Goal: Communication & Community: Answer question/provide support

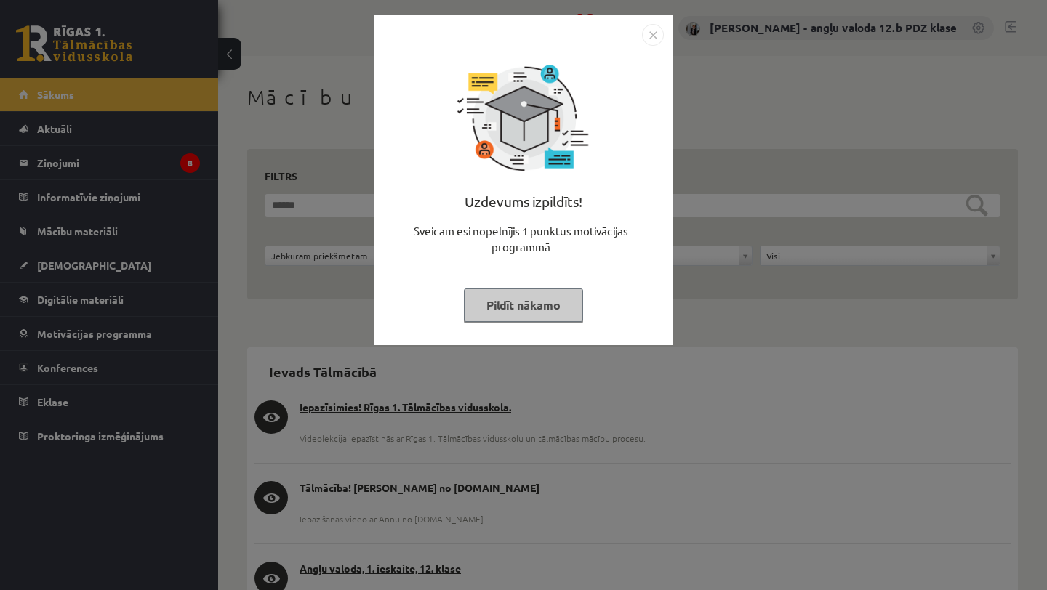
click at [652, 32] on img "Close" at bounding box center [653, 35] width 22 height 22
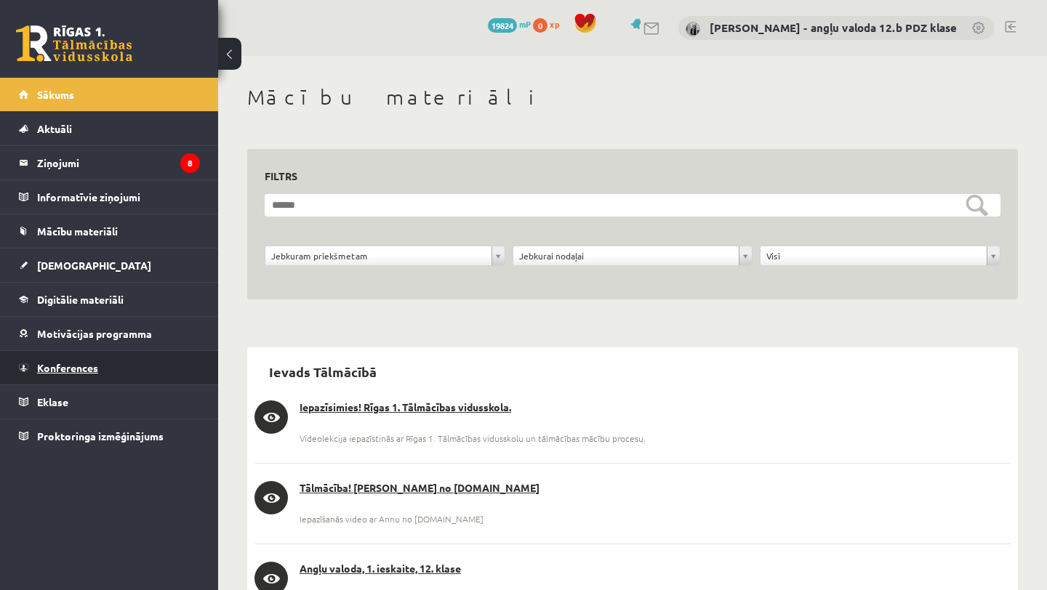
click at [73, 369] on span "Konferences" at bounding box center [67, 367] width 61 height 13
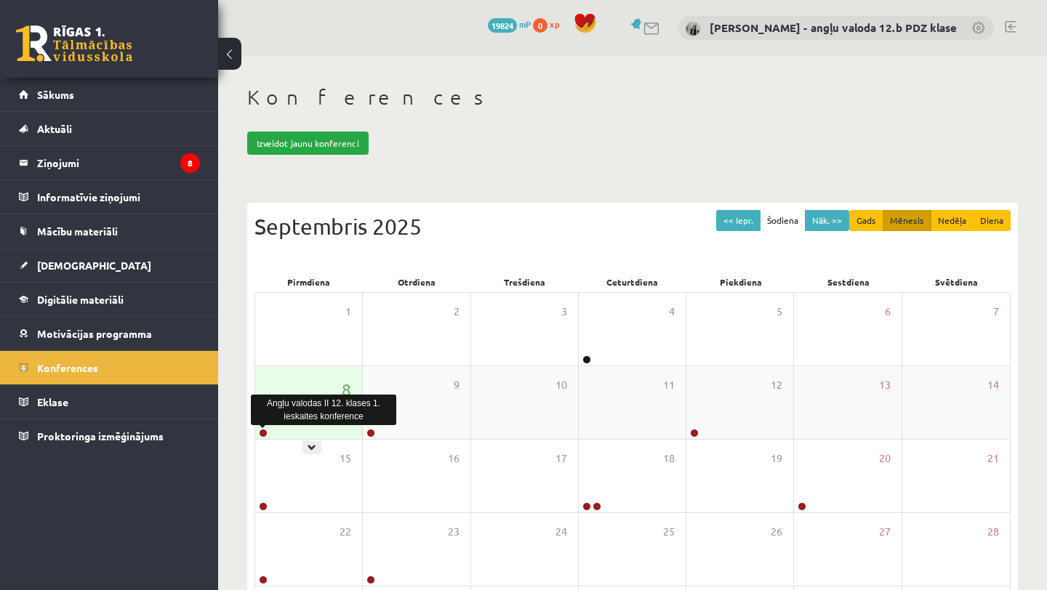
click at [261, 433] on link at bounding box center [263, 433] width 9 height 9
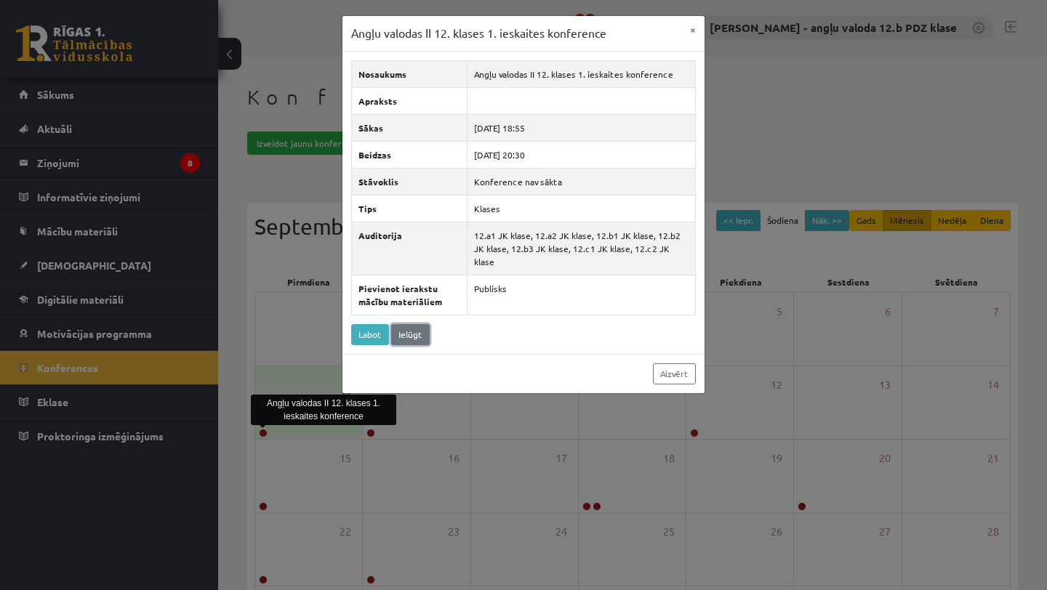
click at [408, 324] on link "Ielūgt" at bounding box center [410, 334] width 39 height 21
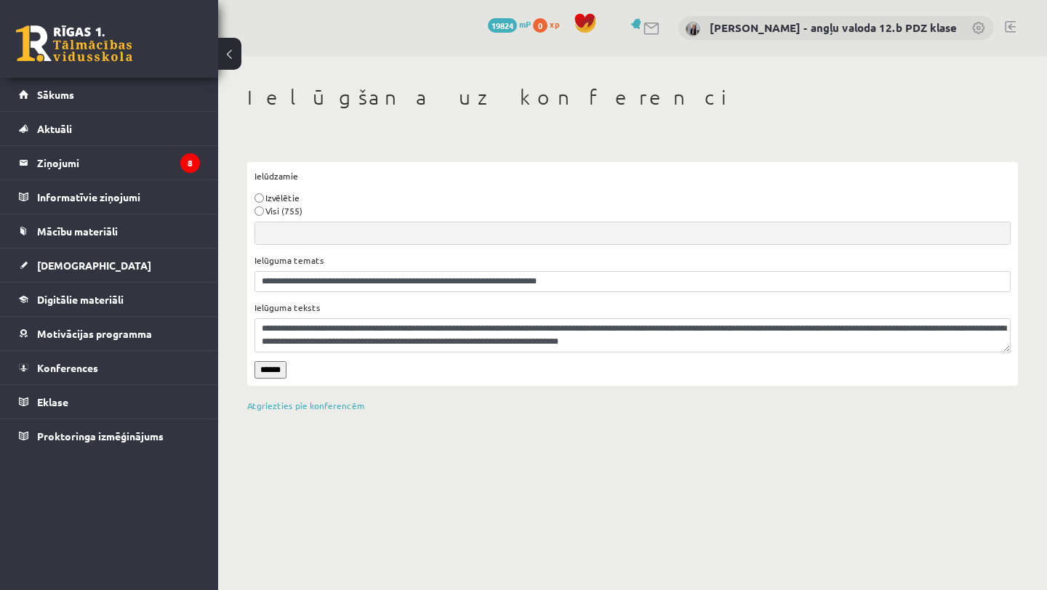
click at [275, 371] on input "******" at bounding box center [270, 369] width 32 height 17
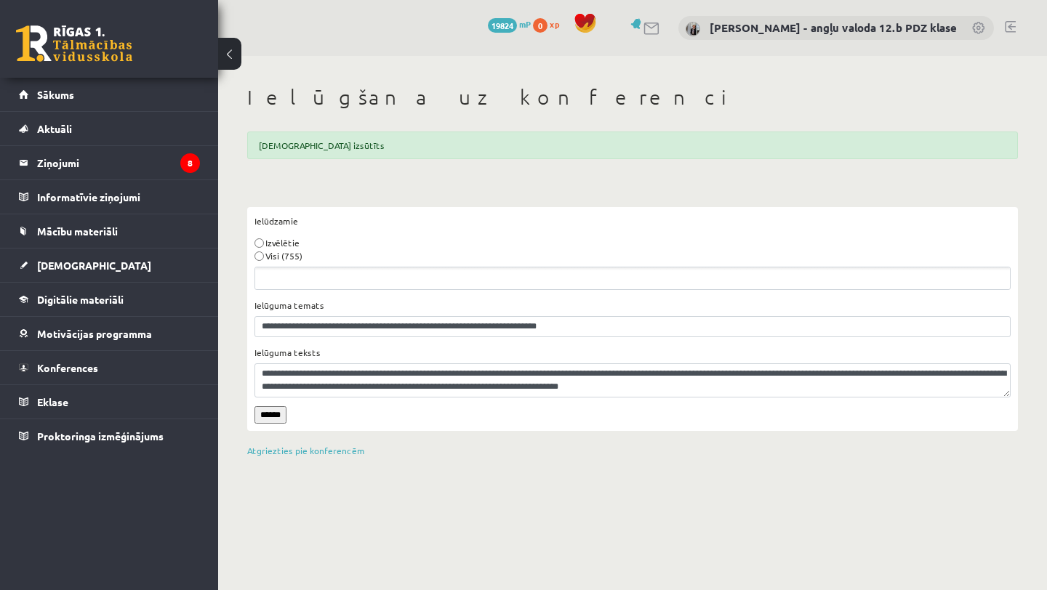
click at [286, 274] on ul "Ielūdzamie" at bounding box center [632, 278] width 754 height 22
click at [271, 414] on input "******" at bounding box center [270, 414] width 32 height 17
click at [61, 368] on span "Konferences" at bounding box center [67, 367] width 61 height 13
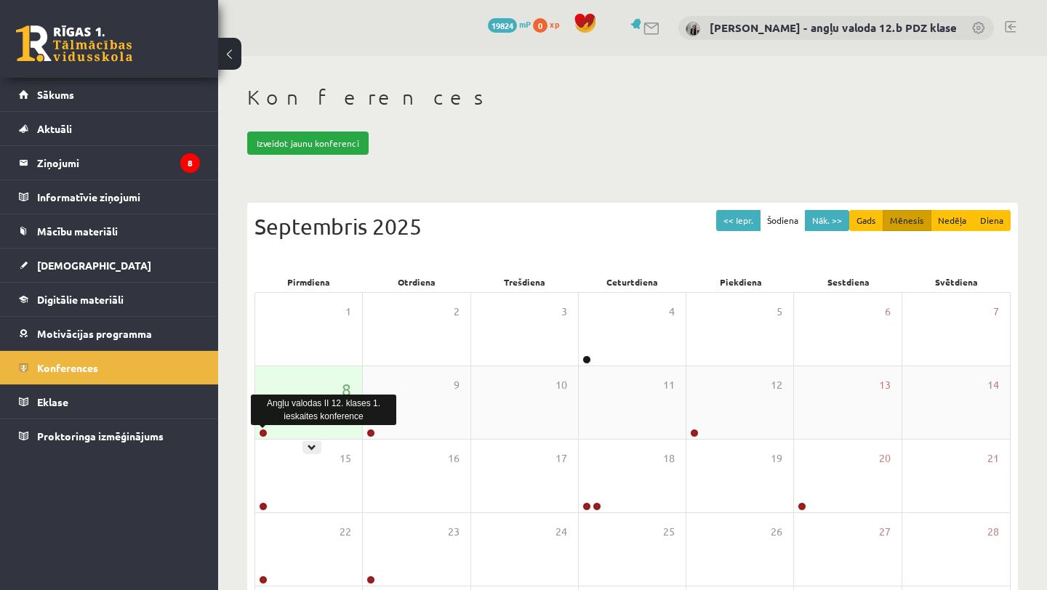
click at [264, 433] on link at bounding box center [263, 433] width 9 height 9
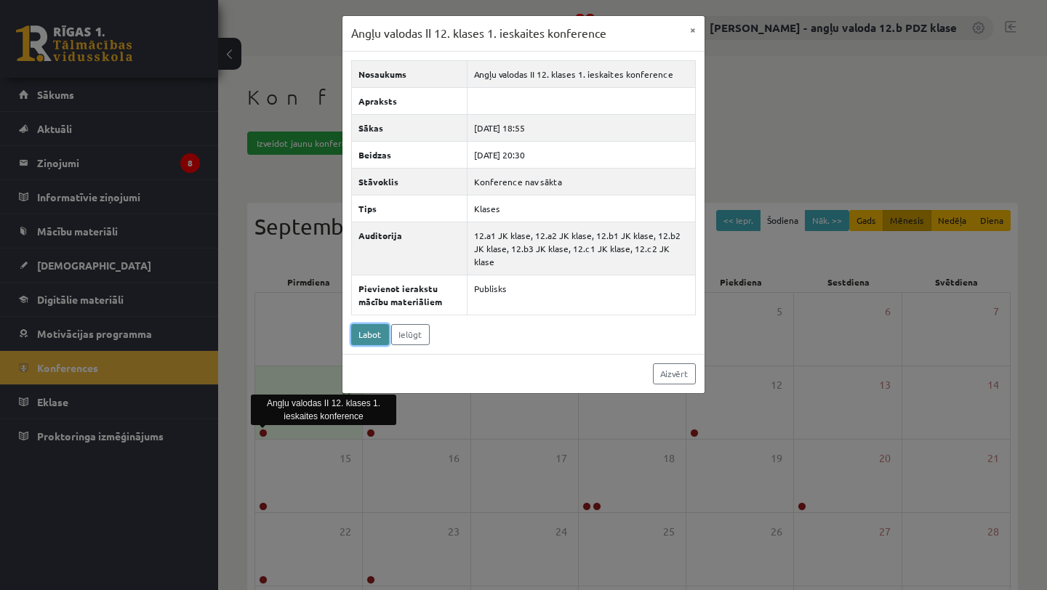
click at [366, 324] on link "Labot" at bounding box center [370, 334] width 38 height 21
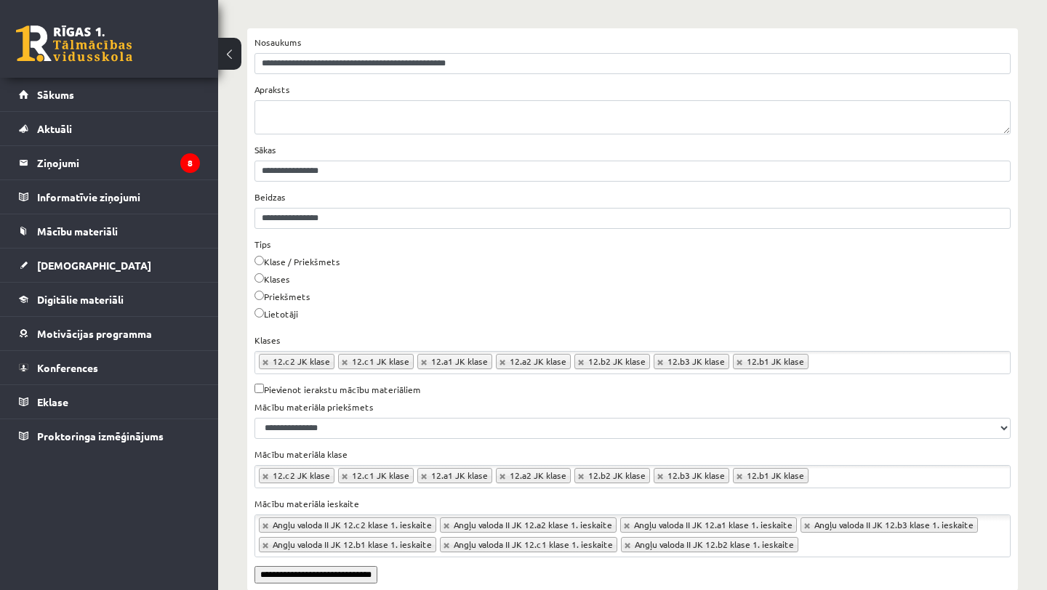
scroll to position [190, 0]
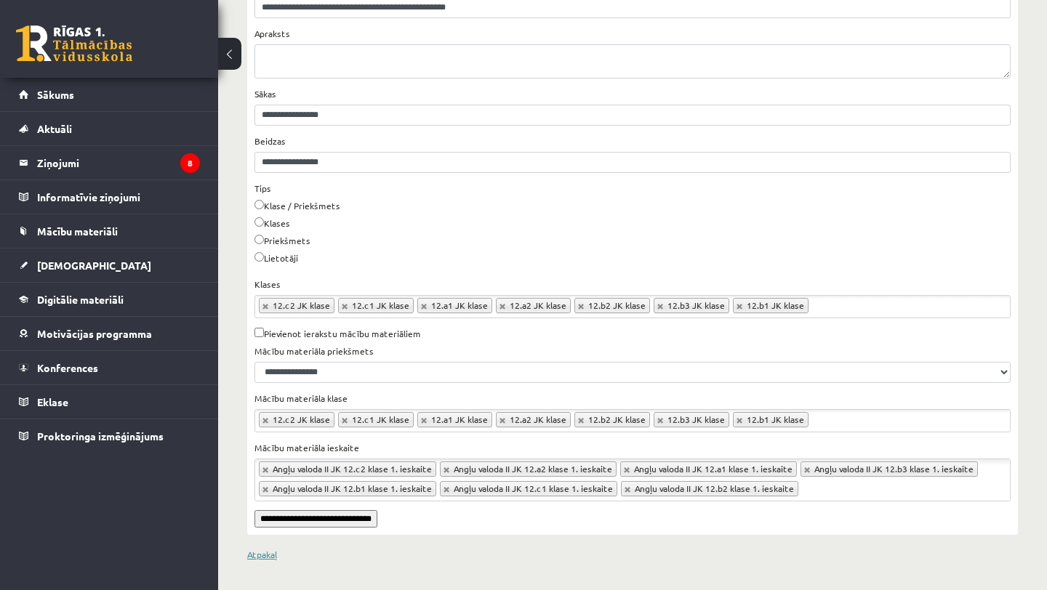
click at [259, 555] on link "Atpakaļ" at bounding box center [262, 555] width 30 height 12
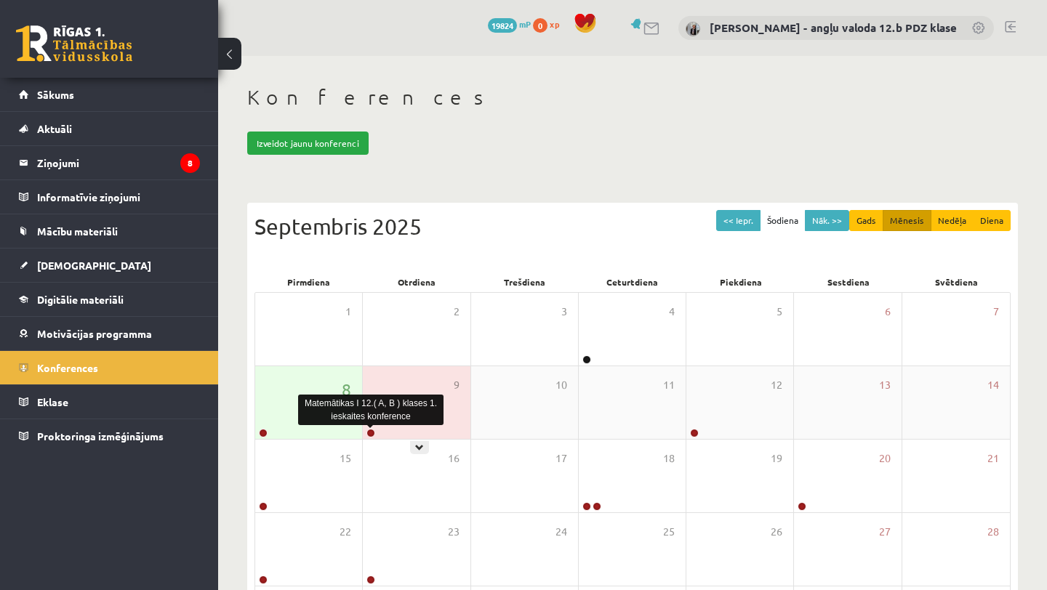
click at [374, 431] on link at bounding box center [370, 433] width 9 height 9
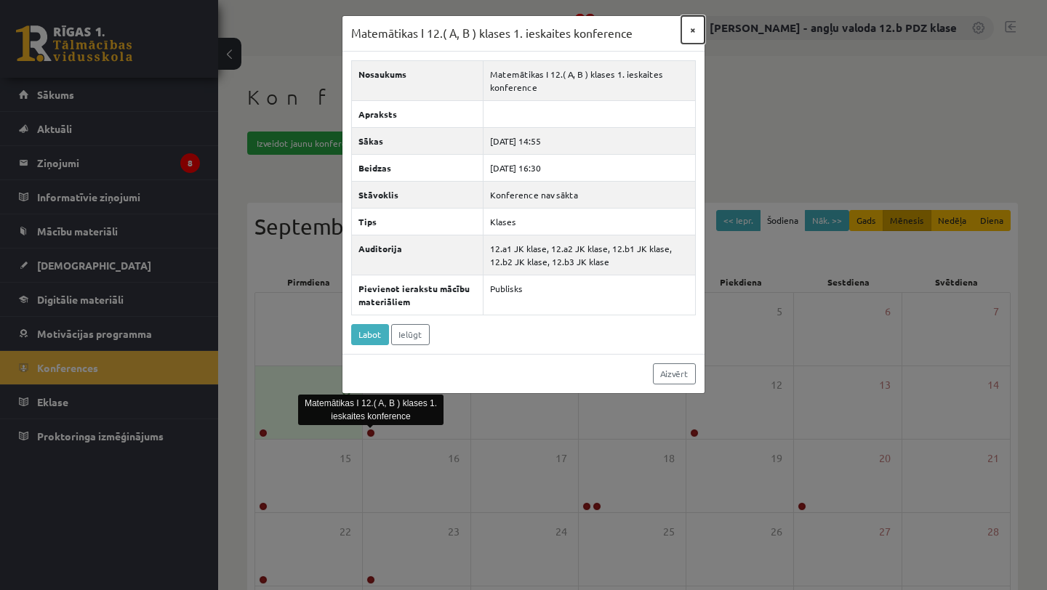
click at [693, 25] on button "×" at bounding box center [692, 30] width 23 height 28
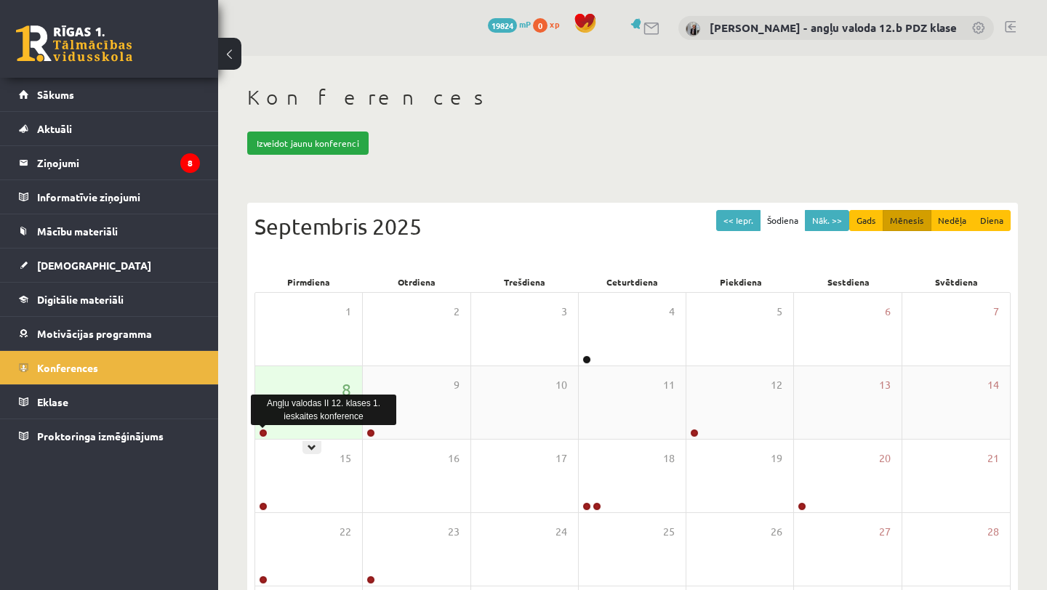
click at [261, 431] on link at bounding box center [263, 433] width 9 height 9
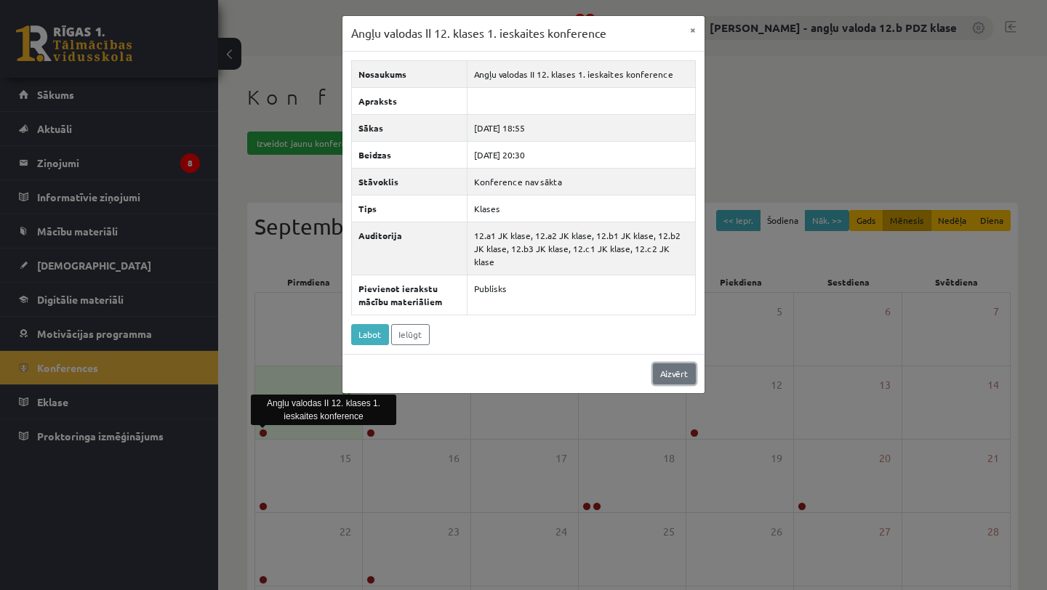
click at [675, 363] on link "Aizvērt" at bounding box center [674, 373] width 43 height 21
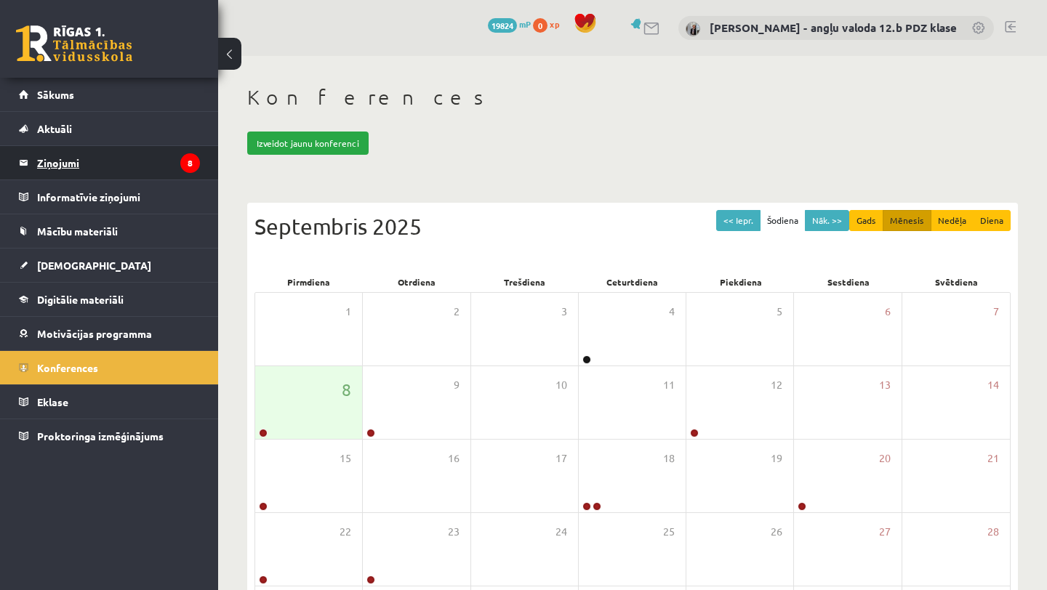
click at [56, 167] on legend "Ziņojumi 8" at bounding box center [118, 162] width 163 height 33
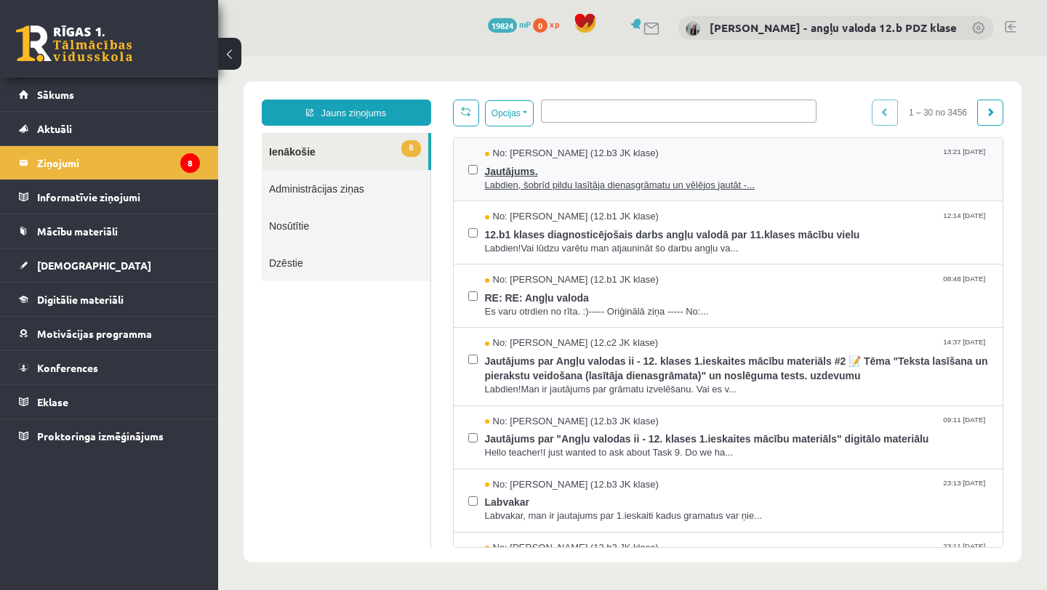
click at [542, 166] on span "Jautājums." at bounding box center [737, 170] width 504 height 18
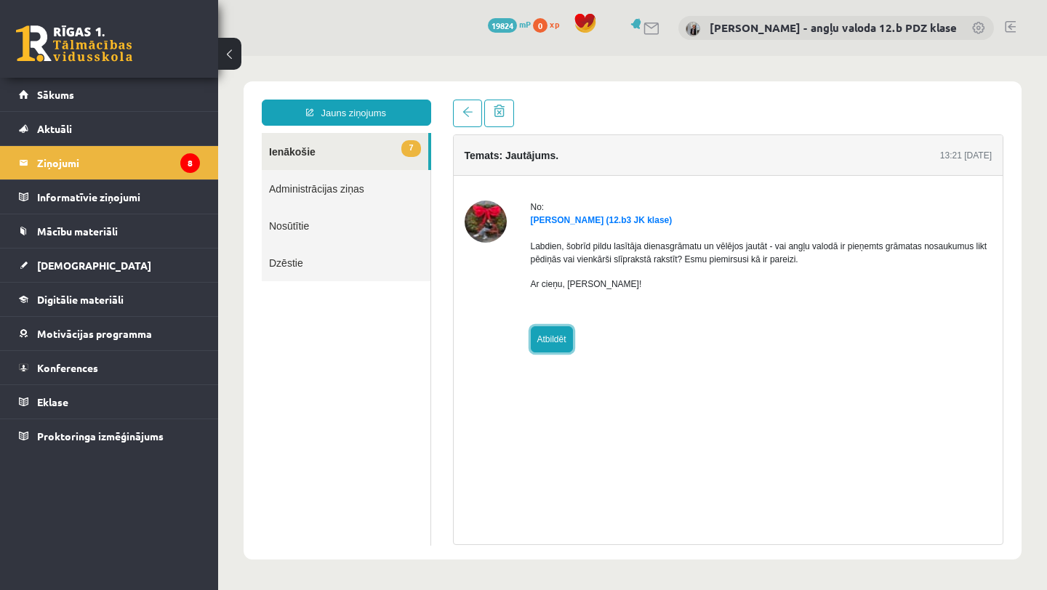
click at [551, 334] on link "Atbildēt" at bounding box center [552, 339] width 42 height 26
type input "**********"
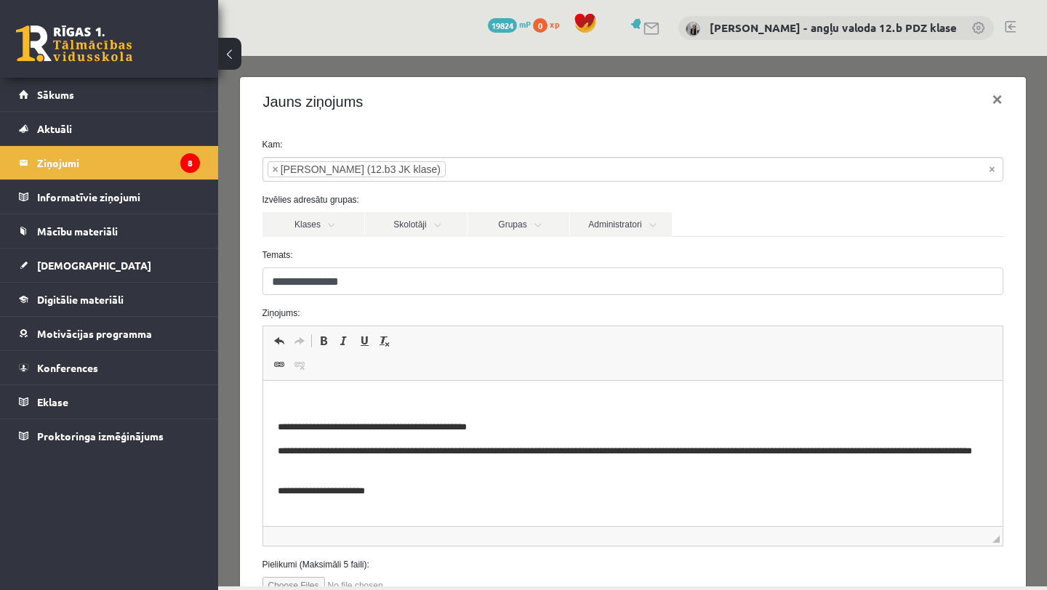
click at [326, 398] on p "Rich Text Editor, wiswyg-editor-47024834360080-1757331199-504" at bounding box center [632, 402] width 710 height 15
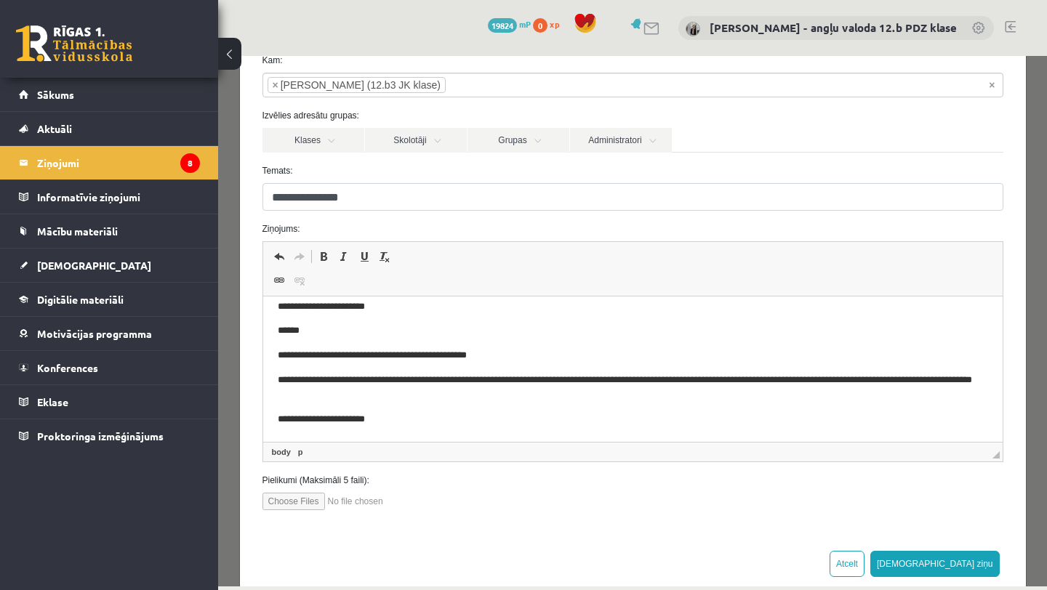
scroll to position [113, 0]
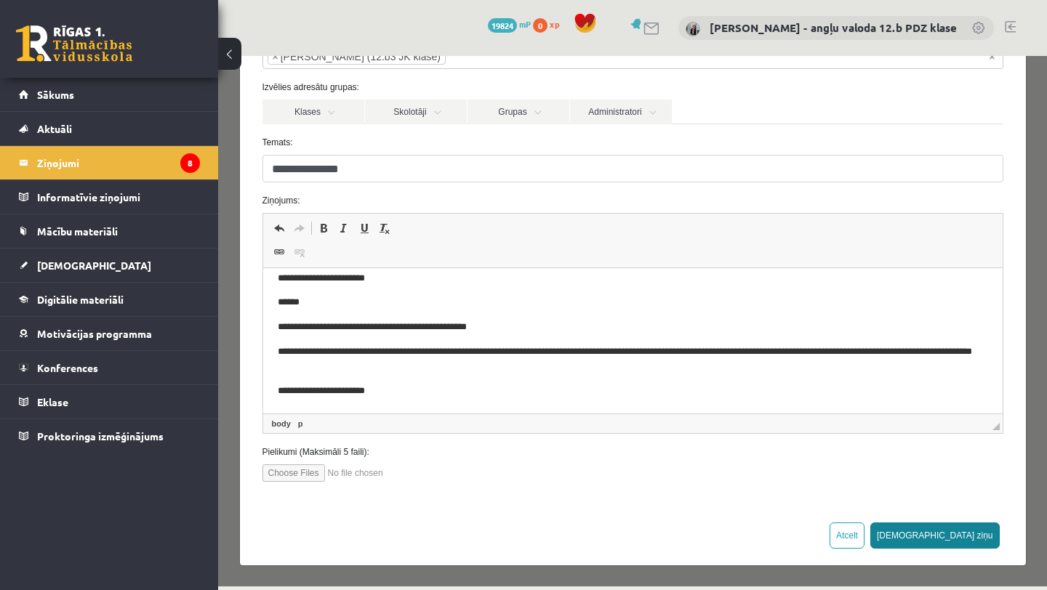
click at [965, 534] on button "Sūtīt ziņu" at bounding box center [934, 536] width 129 height 26
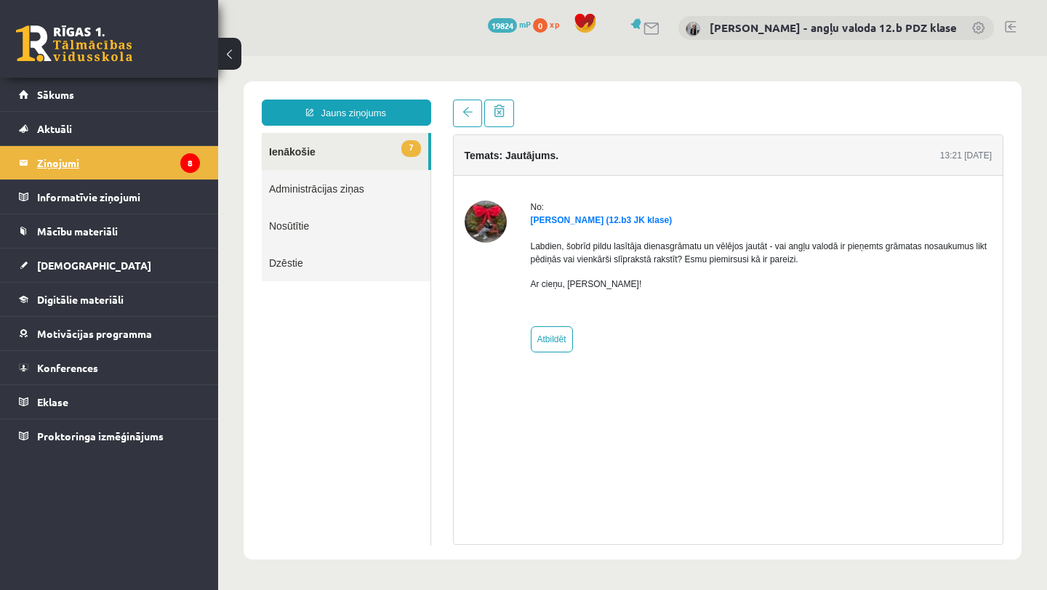
scroll to position [0, 0]
click at [57, 162] on legend "Ziņojumi 8" at bounding box center [118, 162] width 163 height 33
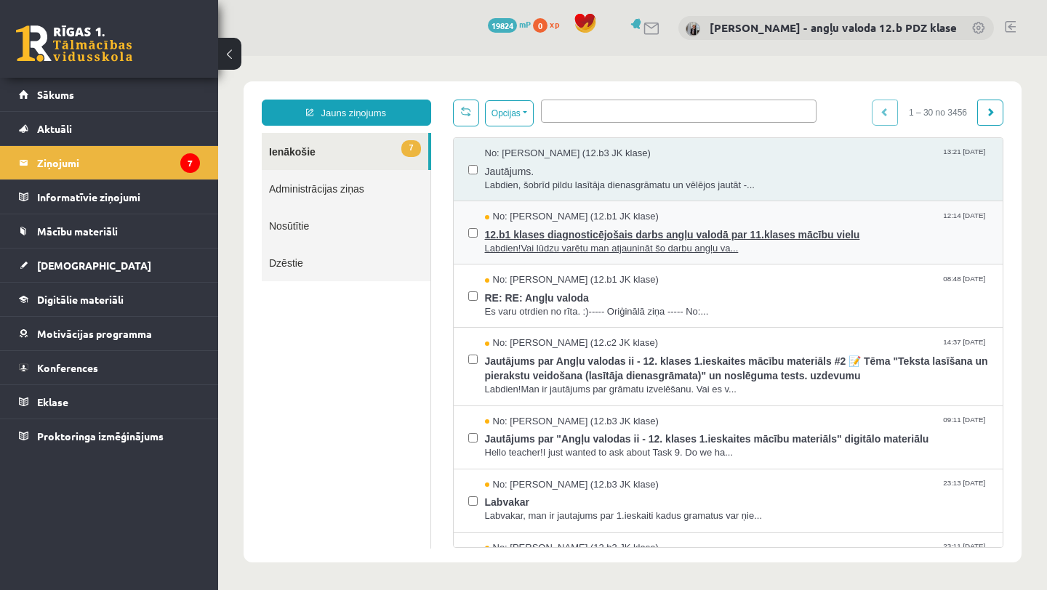
click at [579, 226] on span "12.b1 klases diagnosticējošais darbs angļu valodā par 11.klases mācību vielu" at bounding box center [737, 233] width 504 height 18
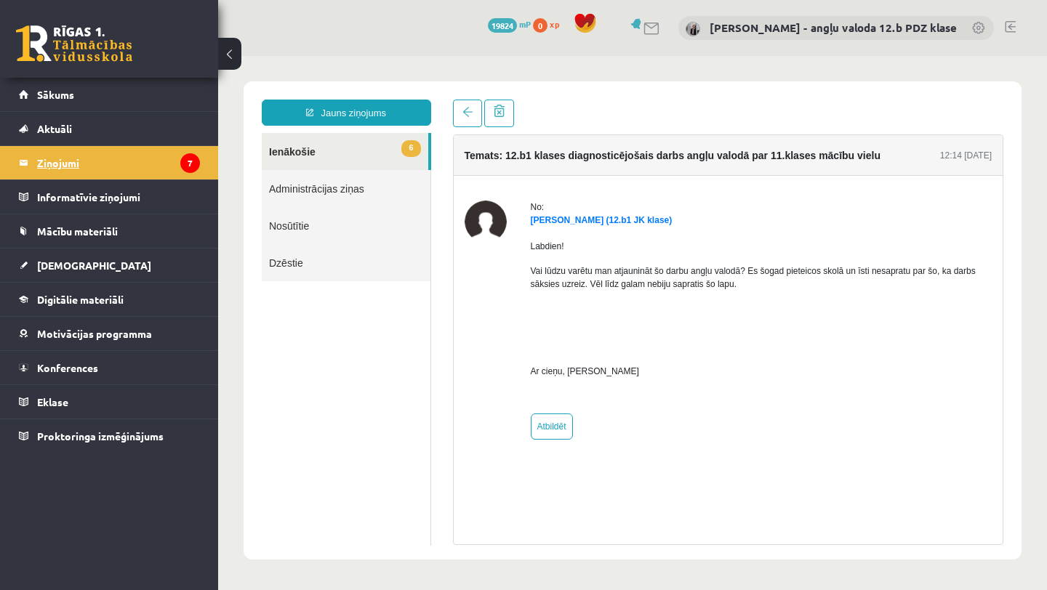
click at [73, 161] on legend "Ziņojumi 7" at bounding box center [118, 162] width 163 height 33
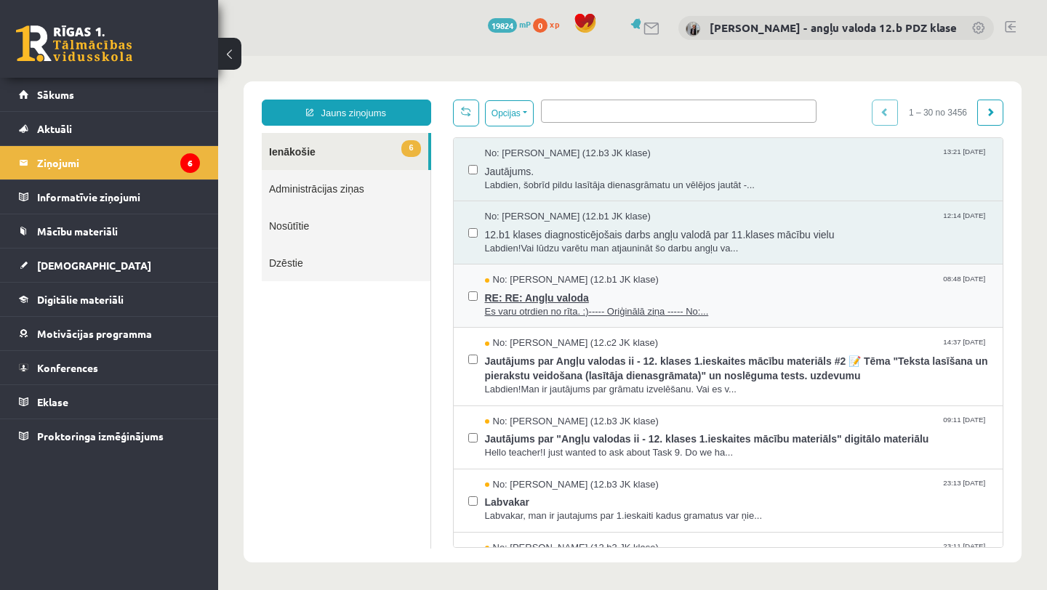
click at [576, 297] on span "RE: RE: Angļu valoda" at bounding box center [737, 296] width 504 height 18
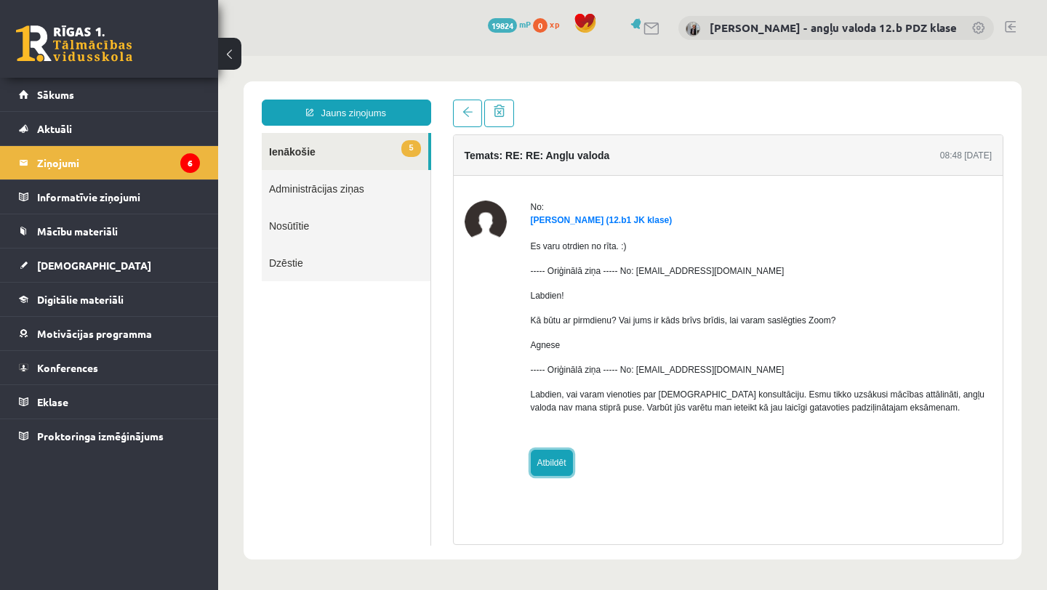
click at [549, 456] on link "Atbildēt" at bounding box center [552, 463] width 42 height 26
type input "**********"
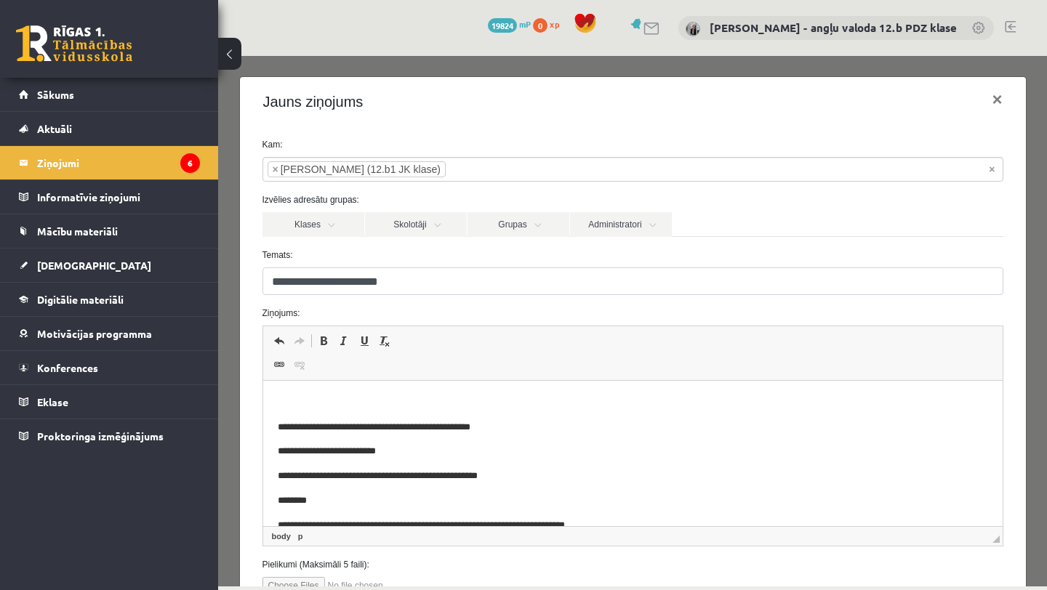
click at [293, 393] on html "**********" at bounding box center [631, 508] width 739 height 255
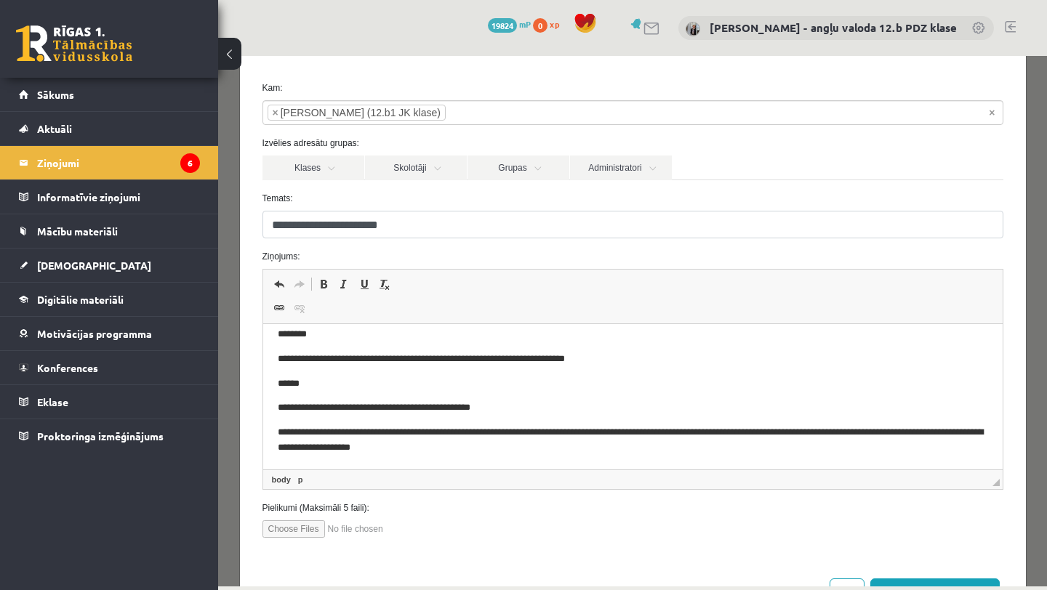
scroll to position [113, 0]
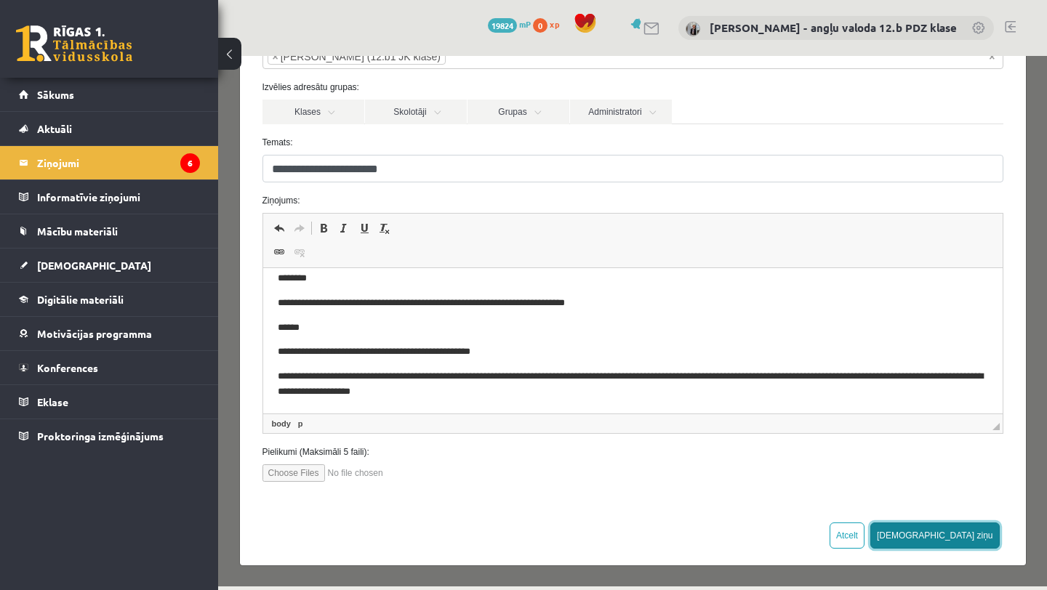
click at [984, 536] on button "Sūtīt ziņu" at bounding box center [934, 536] width 129 height 26
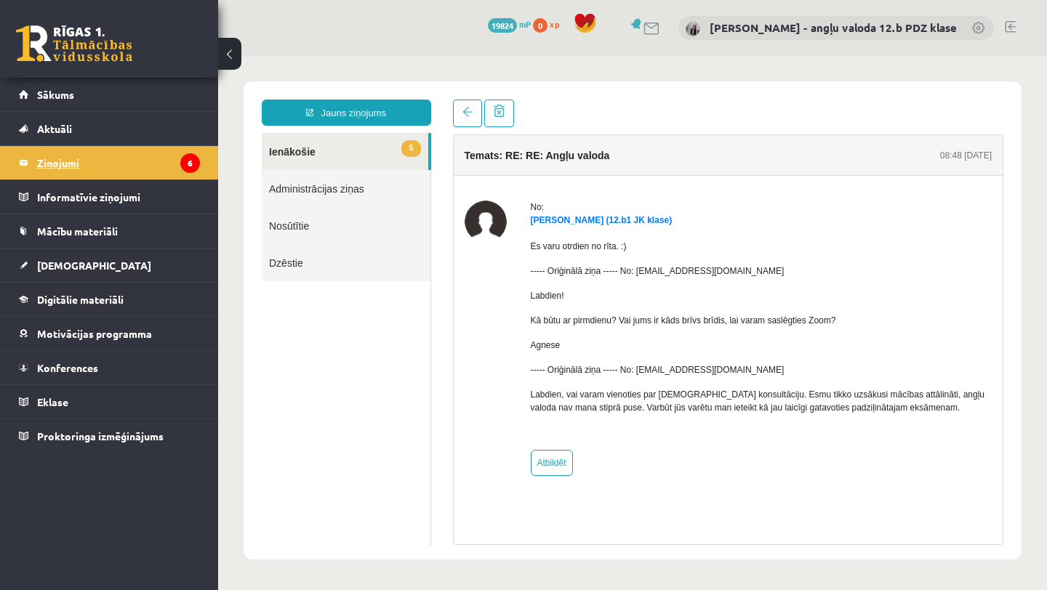
scroll to position [0, 0]
click at [64, 164] on legend "Ziņojumi 6" at bounding box center [118, 162] width 163 height 33
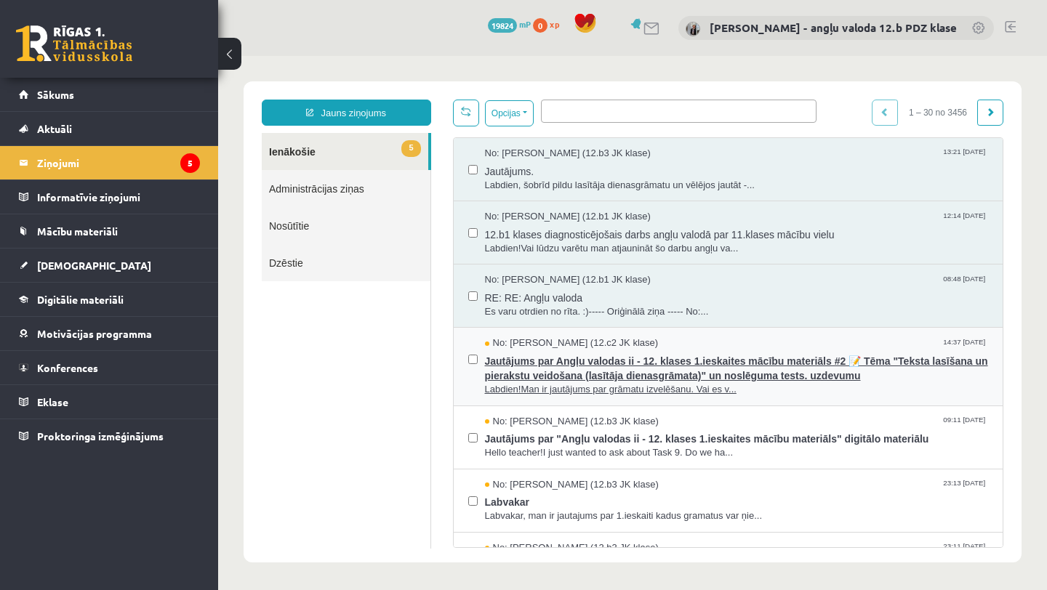
click at [573, 349] on span "No: Nellija Liepa (12.c2 JK klase)" at bounding box center [572, 344] width 174 height 14
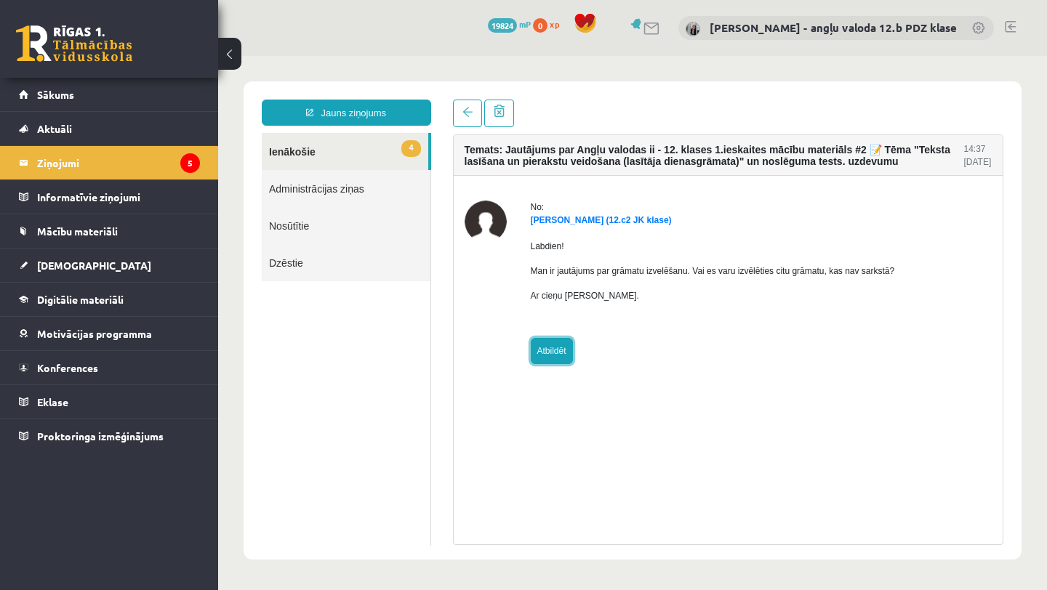
click at [552, 358] on link "Atbildēt" at bounding box center [552, 351] width 42 height 26
type input "**********"
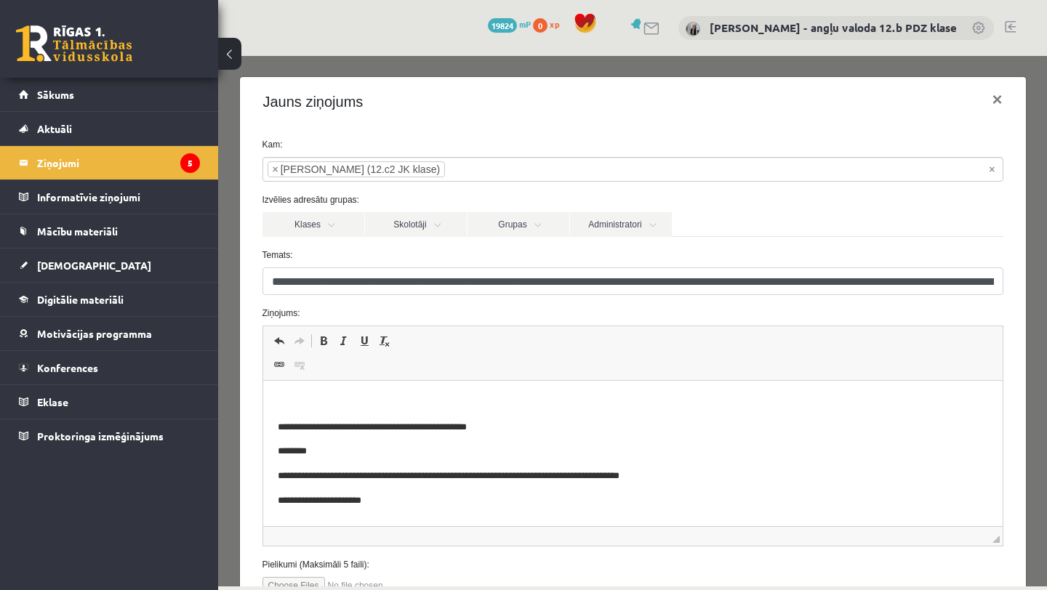
click at [327, 396] on p "Rich Text Editor, wiswyg-editor-47024873645000-1757331297-246" at bounding box center [632, 402] width 710 height 15
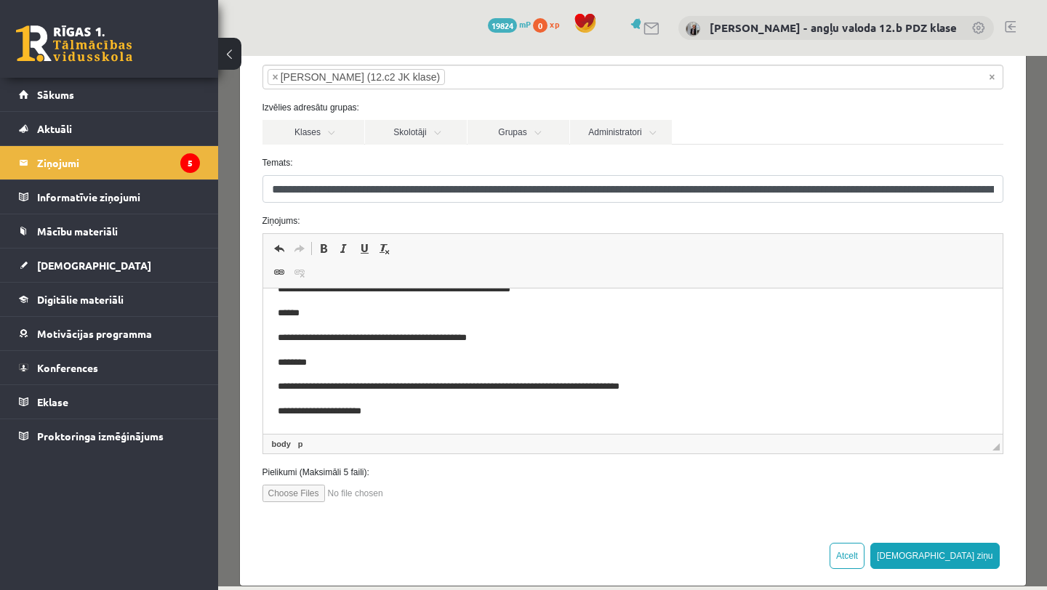
scroll to position [113, 0]
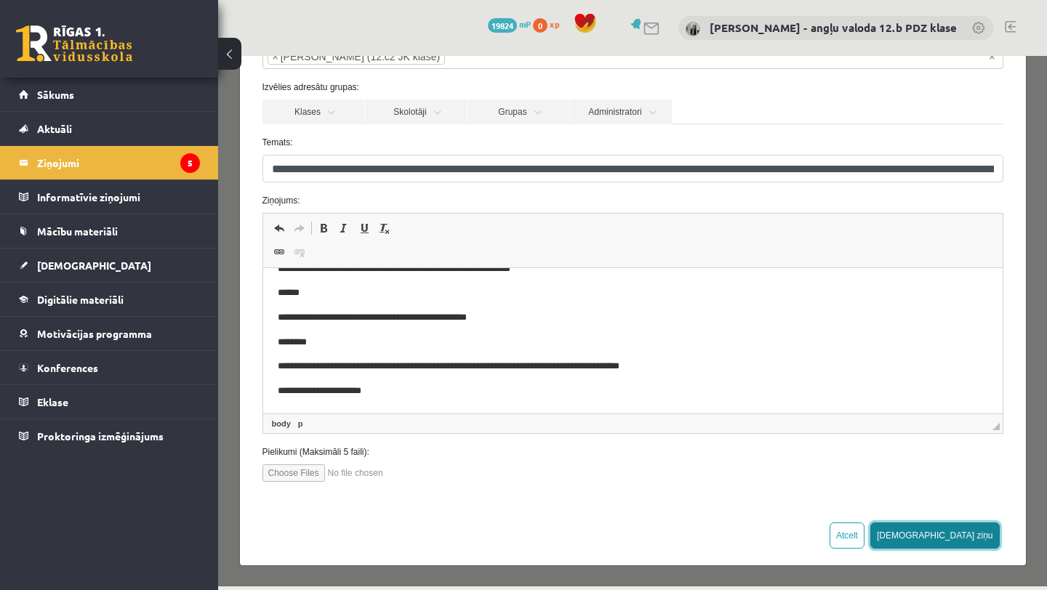
click at [981, 540] on button "Sūtīt ziņu" at bounding box center [934, 536] width 129 height 26
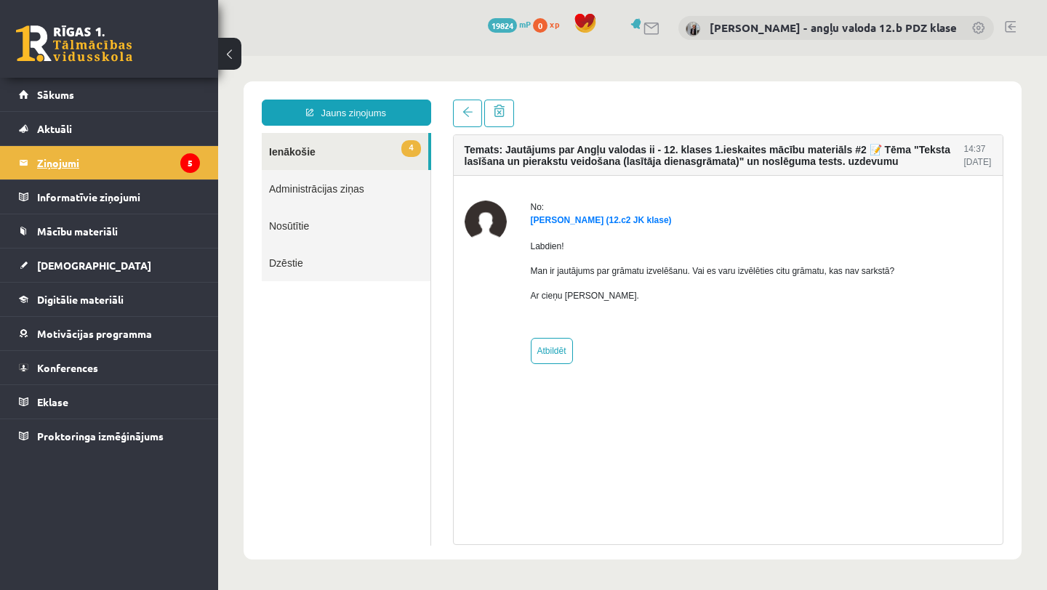
scroll to position [0, 0]
click at [73, 161] on legend "Ziņojumi 5" at bounding box center [118, 162] width 163 height 33
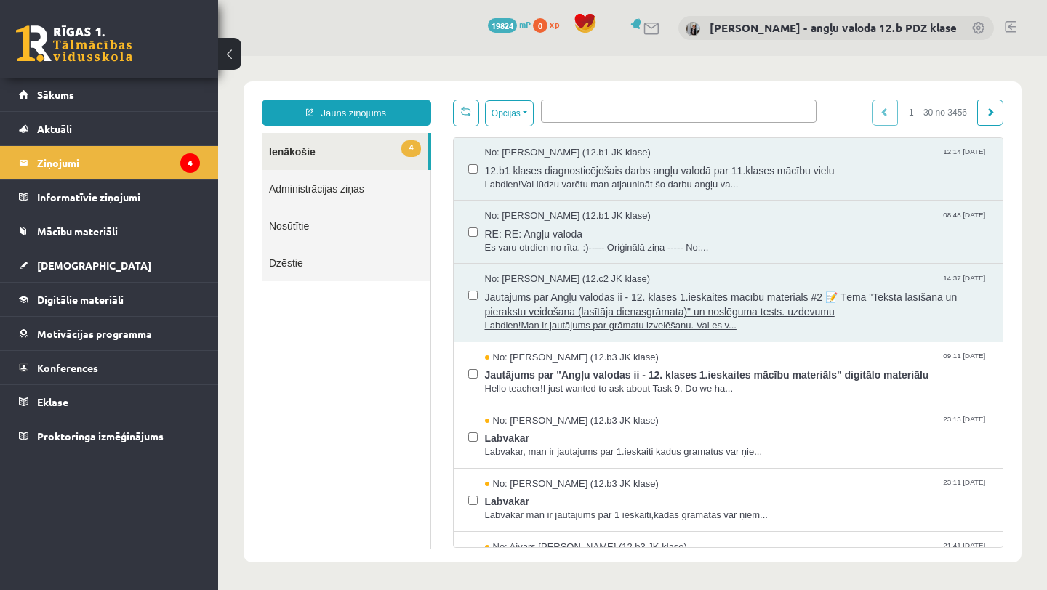
scroll to position [98, 0]
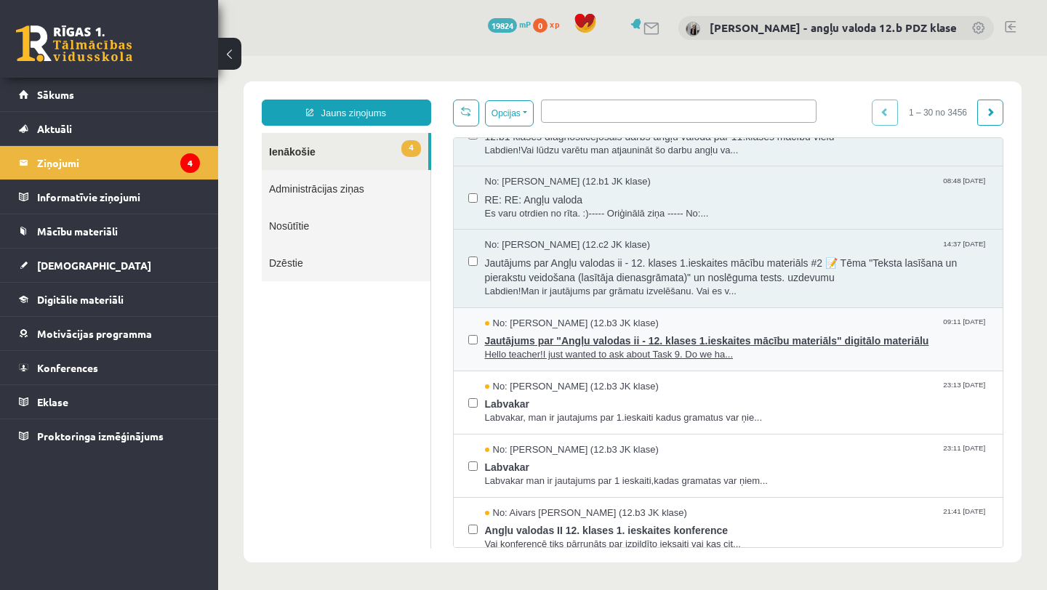
click at [597, 344] on span "Jautājums par "Angļu valodas ii - 12. klases 1.ieskaites mācību materiāls" digi…" at bounding box center [737, 339] width 504 height 18
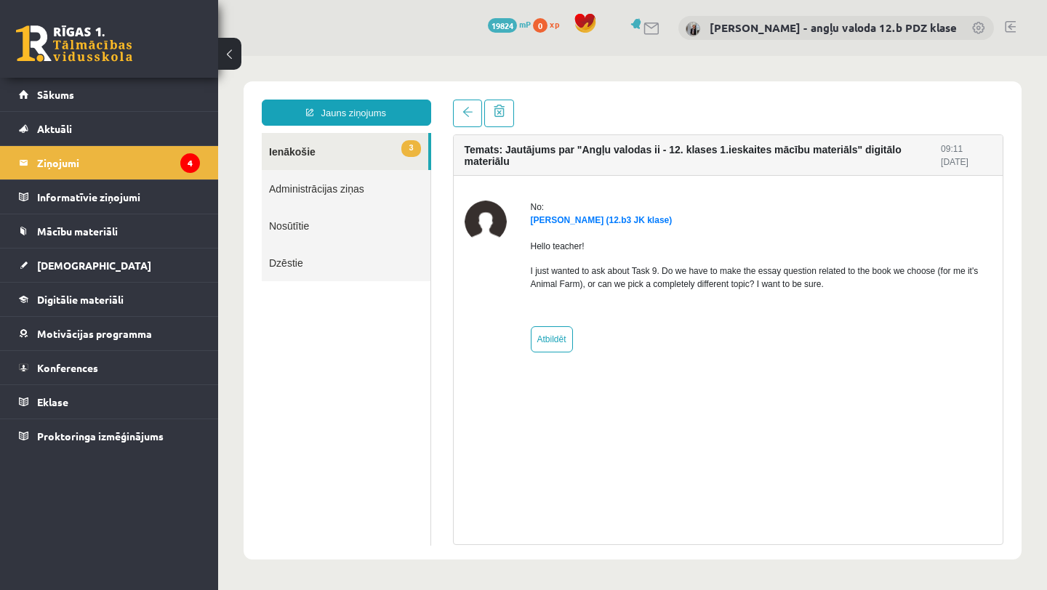
scroll to position [0, 0]
click at [558, 342] on link "Atbildēt" at bounding box center [552, 339] width 42 height 26
type input "**********"
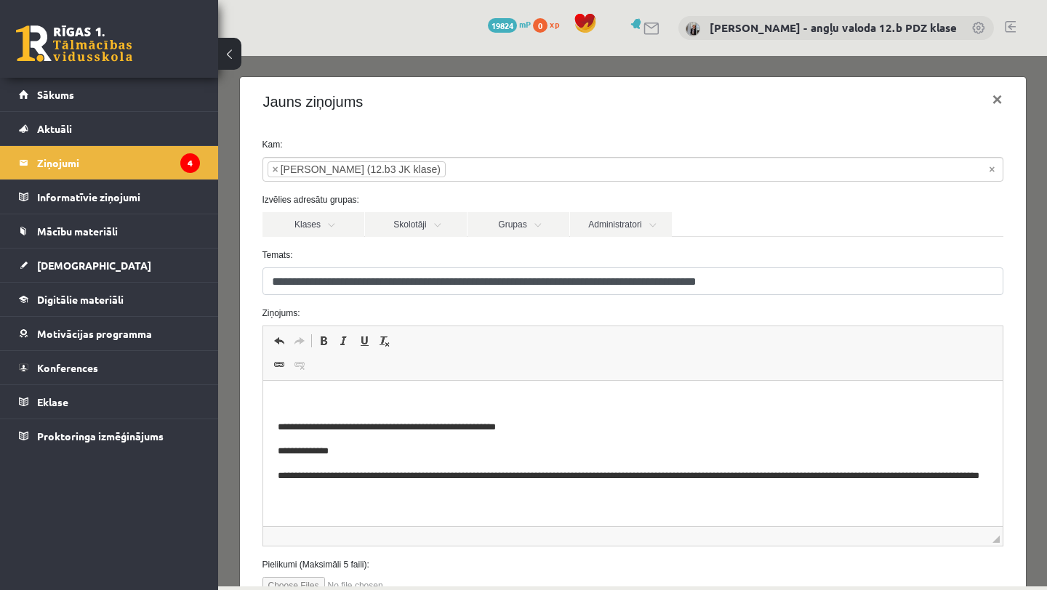
click at [285, 387] on html "**********" at bounding box center [631, 447] width 739 height 133
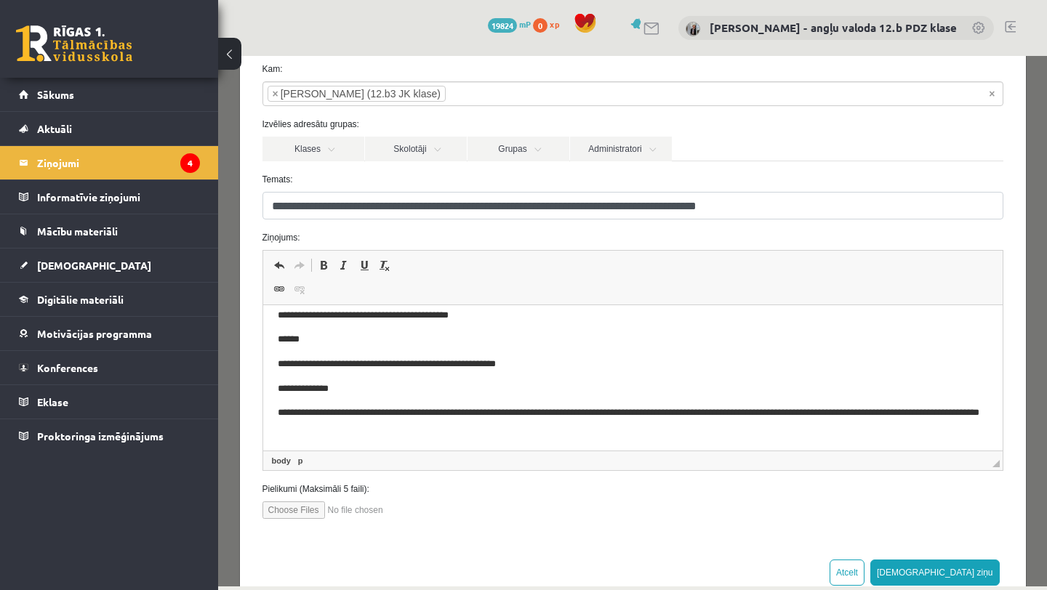
scroll to position [113, 0]
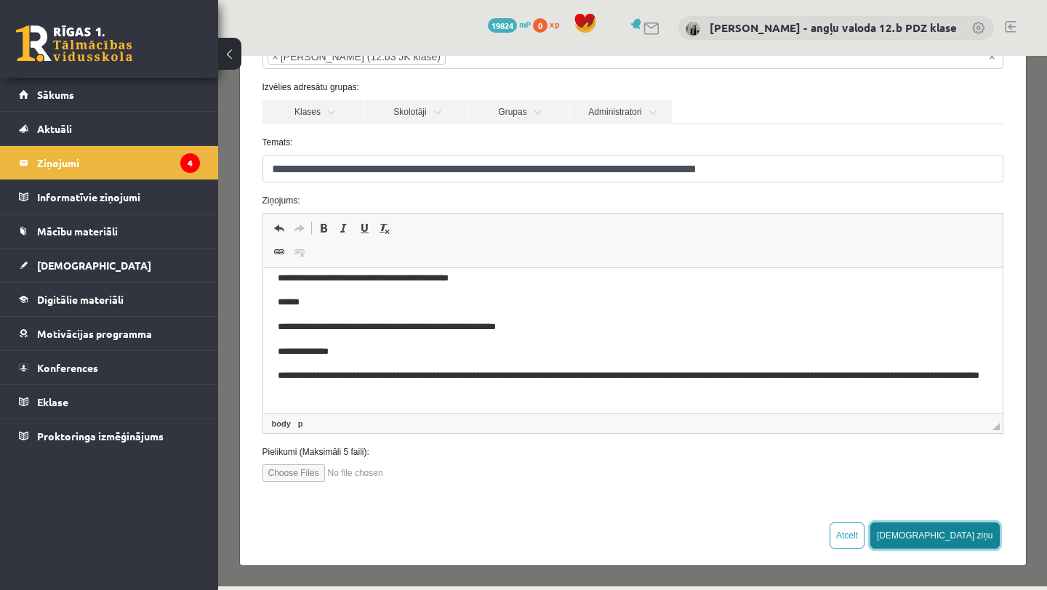
click at [978, 539] on button "Sūtīt ziņu" at bounding box center [934, 536] width 129 height 26
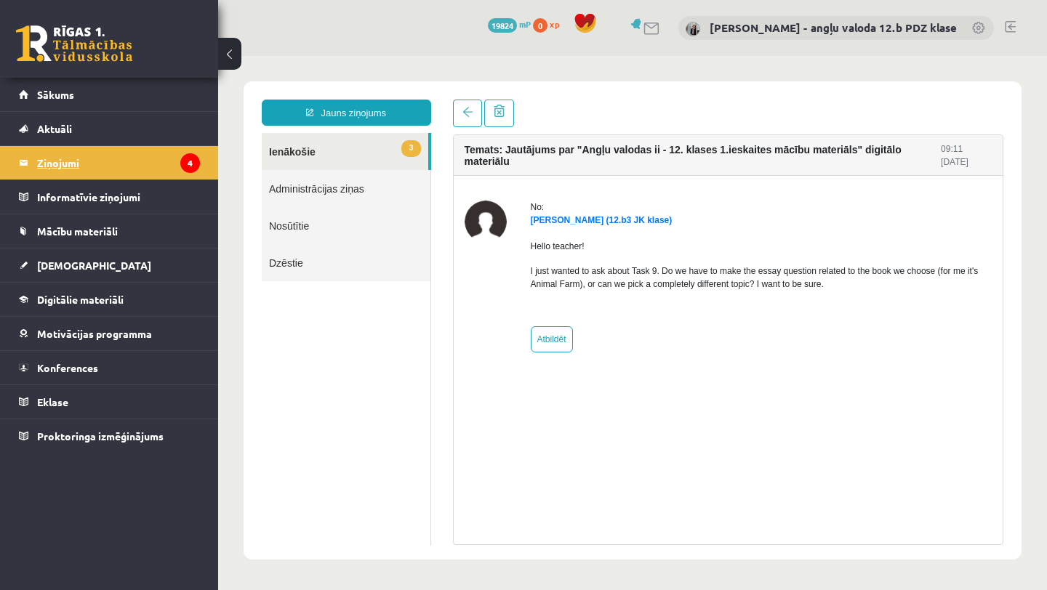
scroll to position [0, 0]
click at [61, 161] on legend "Ziņojumi 4" at bounding box center [118, 162] width 163 height 33
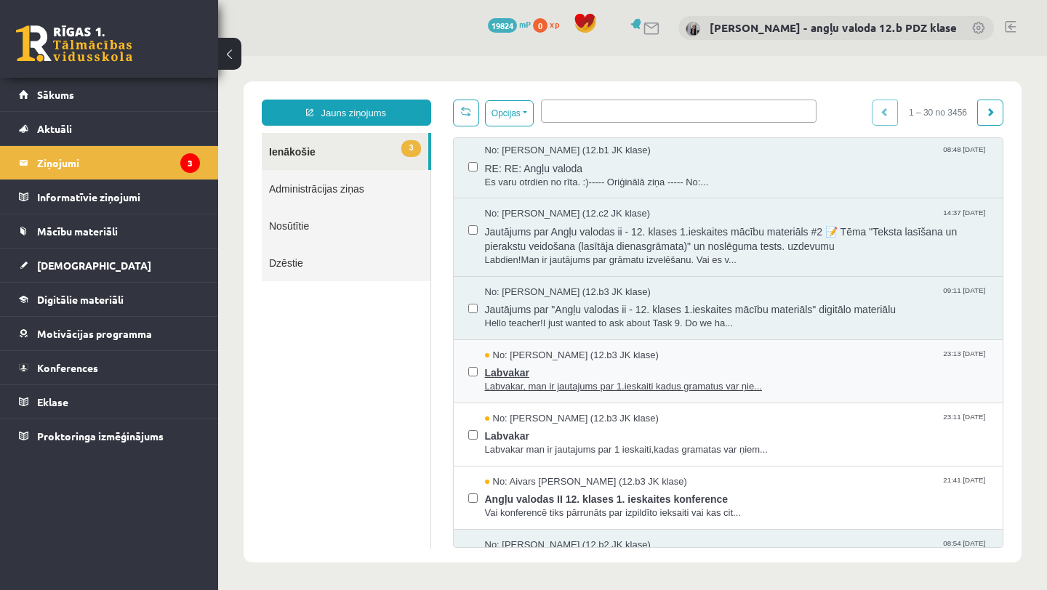
click at [534, 363] on span "Labvakar" at bounding box center [737, 371] width 504 height 18
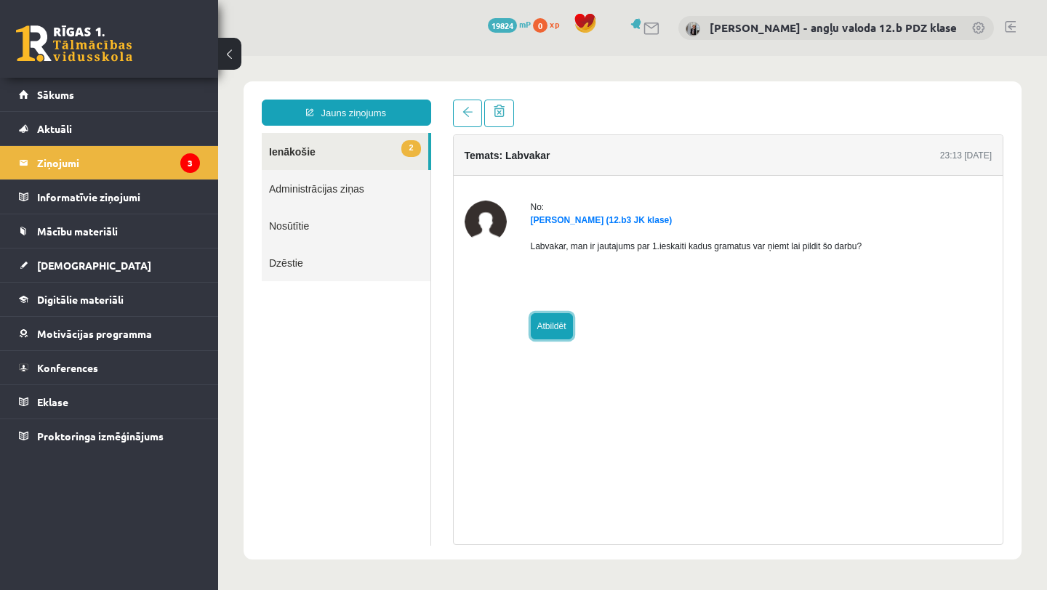
click at [556, 329] on link "Atbildēt" at bounding box center [552, 326] width 42 height 26
type input "**********"
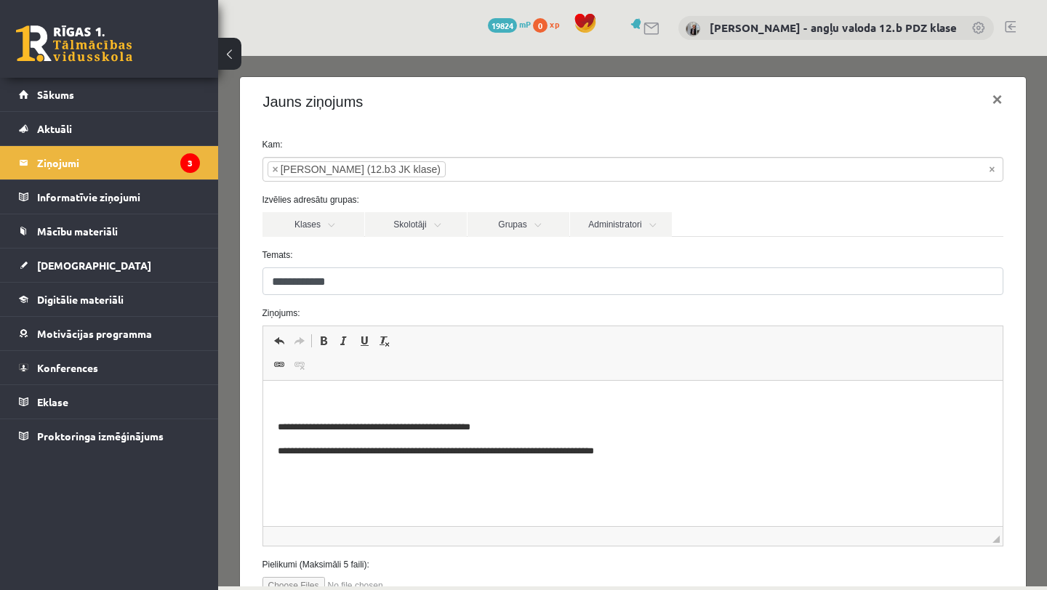
click at [282, 394] on html "**********" at bounding box center [631, 440] width 739 height 118
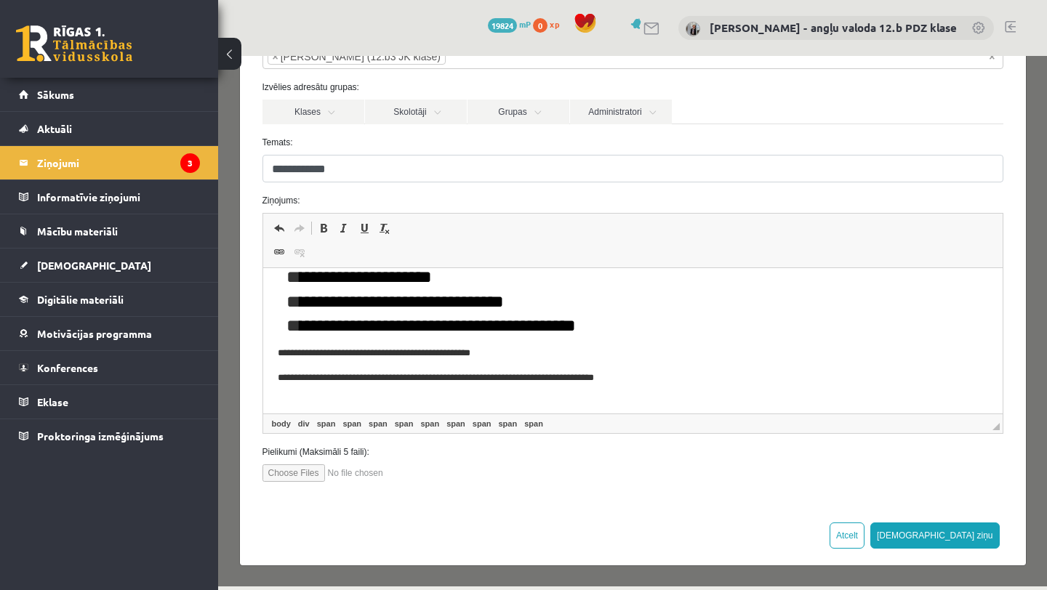
scroll to position [136, 0]
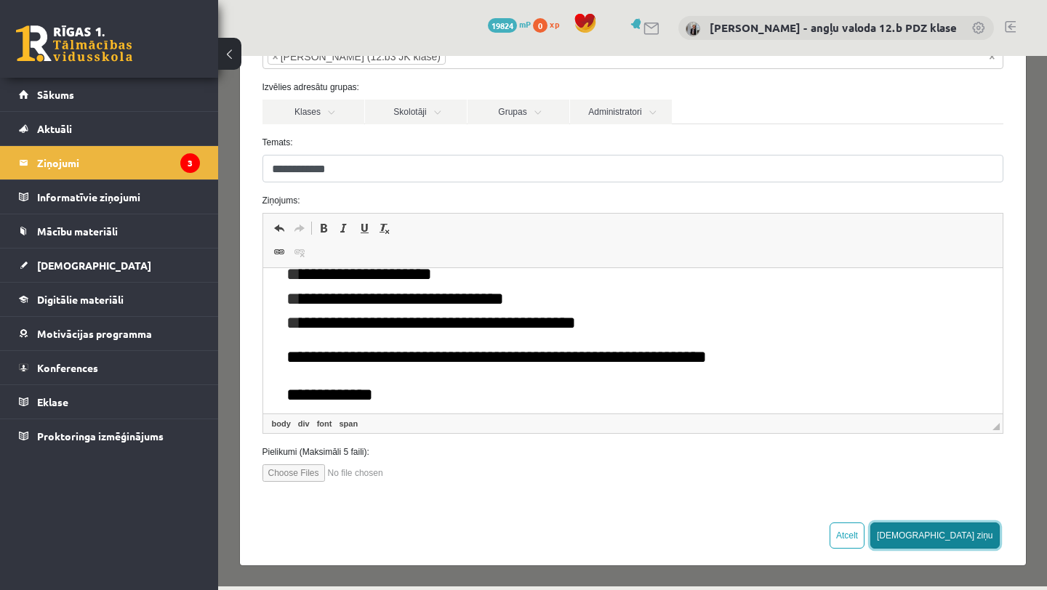
click at [982, 530] on button "Sūtīt ziņu" at bounding box center [934, 536] width 129 height 26
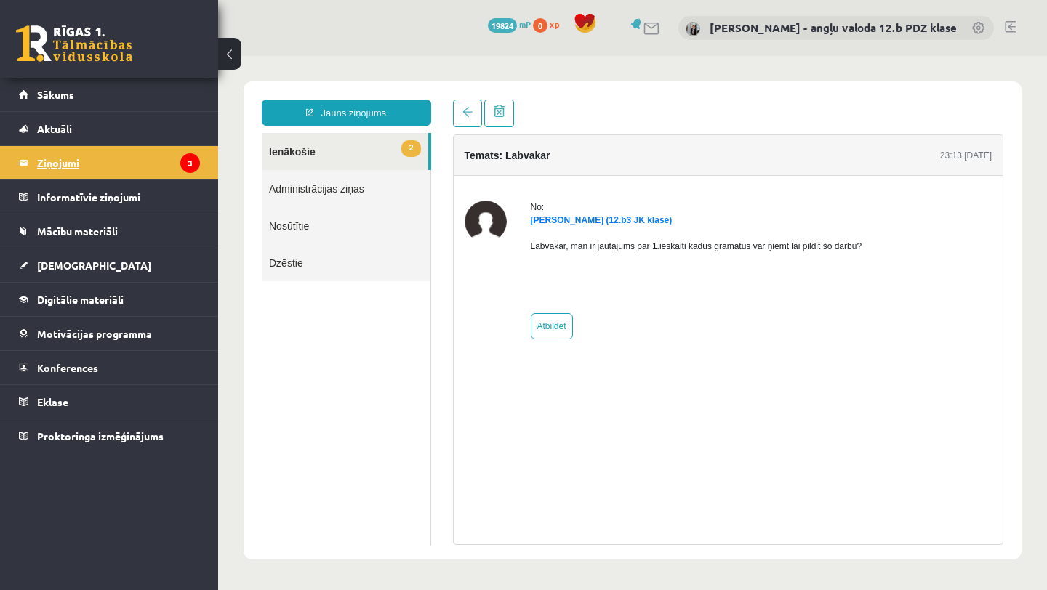
scroll to position [0, 0]
click at [65, 161] on legend "Ziņojumi 3" at bounding box center [118, 162] width 163 height 33
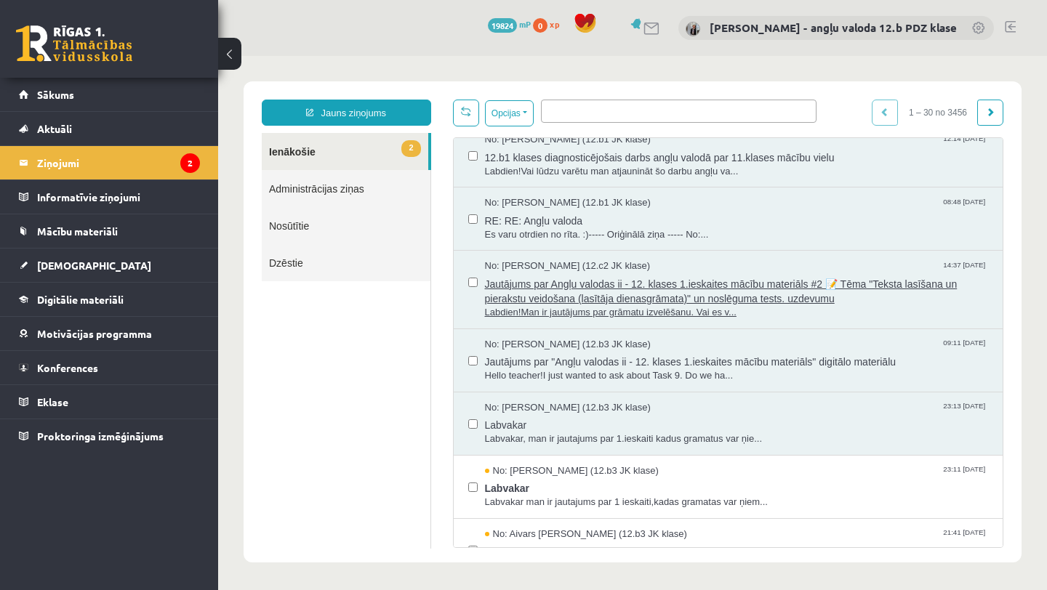
scroll to position [126, 0]
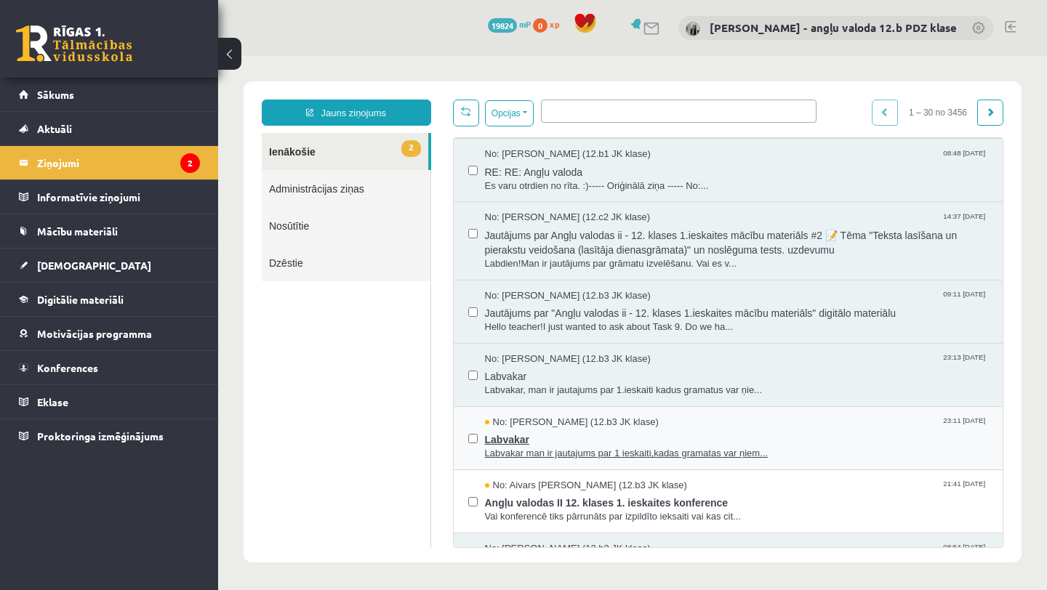
click at [552, 427] on span "No: Zlata Stankeviča (12.b3 JK klase)" at bounding box center [572, 423] width 174 height 14
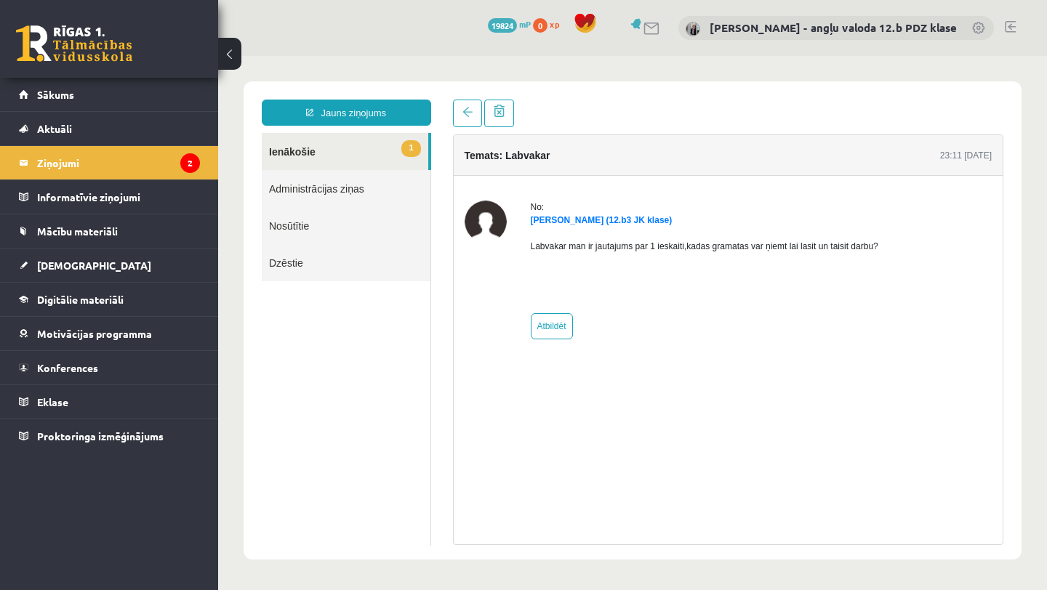
scroll to position [0, 0]
click at [549, 331] on link "Atbildēt" at bounding box center [552, 326] width 42 height 26
type input "**********"
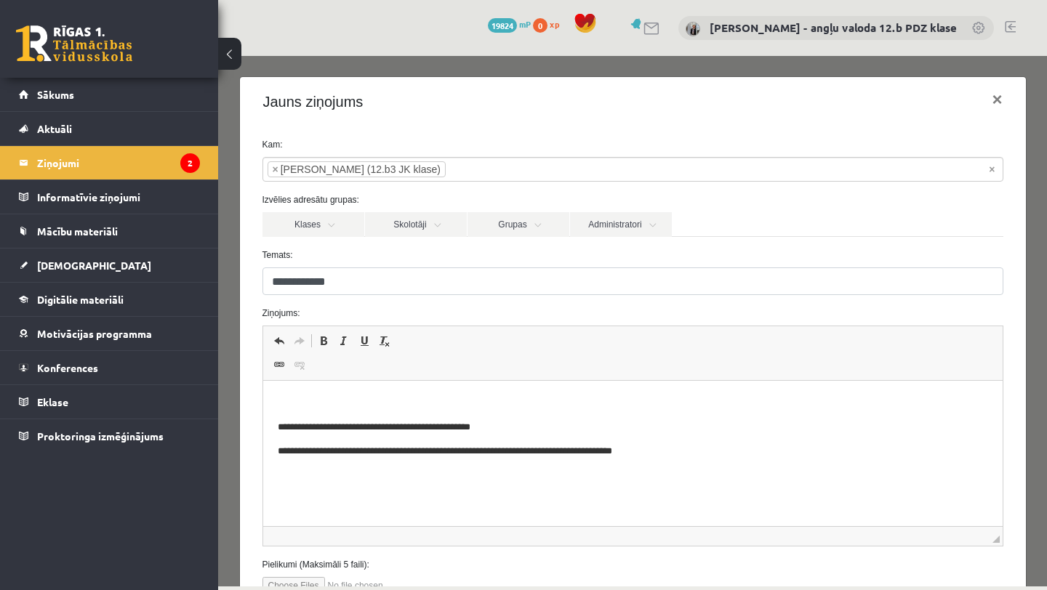
click at [313, 395] on p "Rich Text Editor, wiswyg-editor-47024943659200-1757331478-268" at bounding box center [632, 402] width 710 height 15
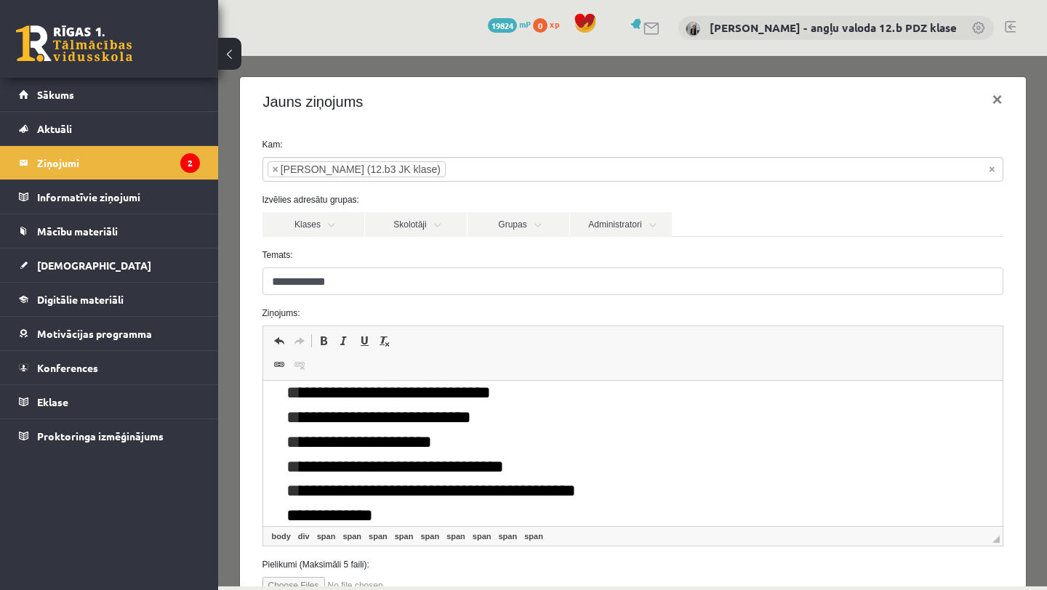
scroll to position [113, 0]
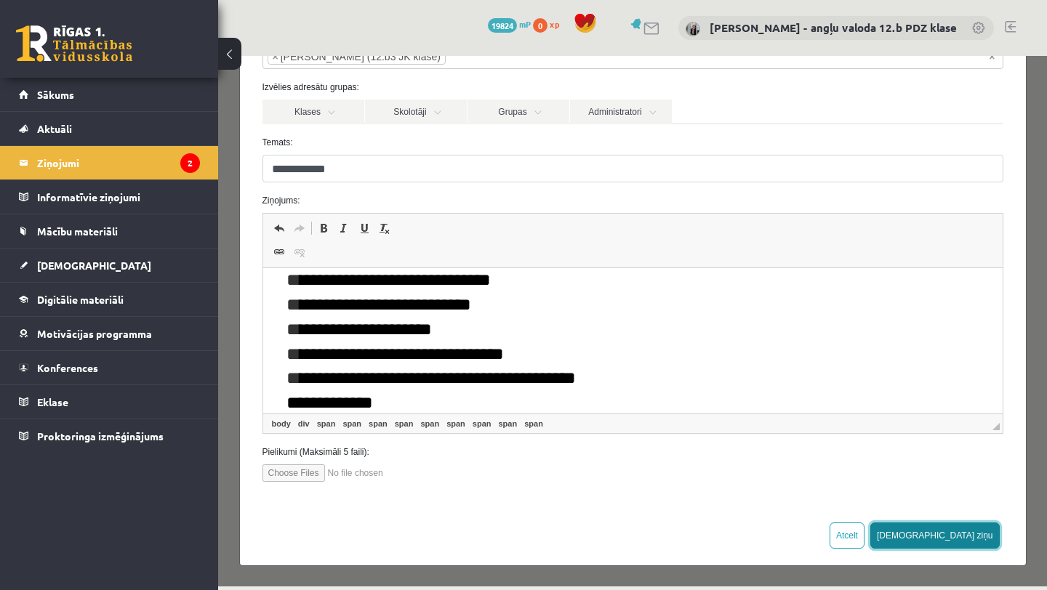
click at [973, 531] on button "Sūtīt ziņu" at bounding box center [934, 536] width 129 height 26
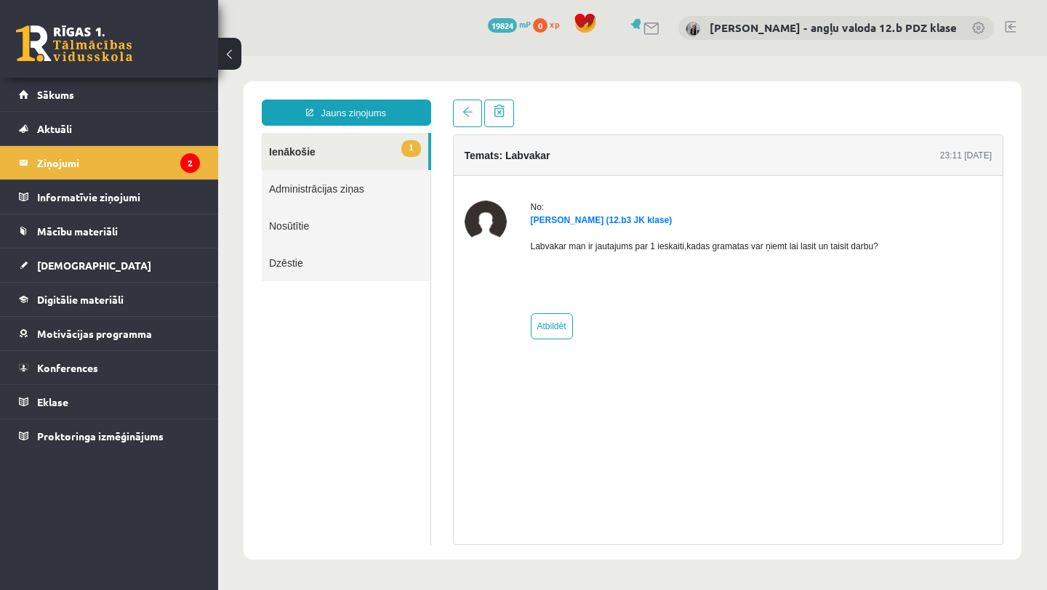
scroll to position [0, 0]
click at [63, 156] on legend "Ziņojumi 2" at bounding box center [118, 162] width 163 height 33
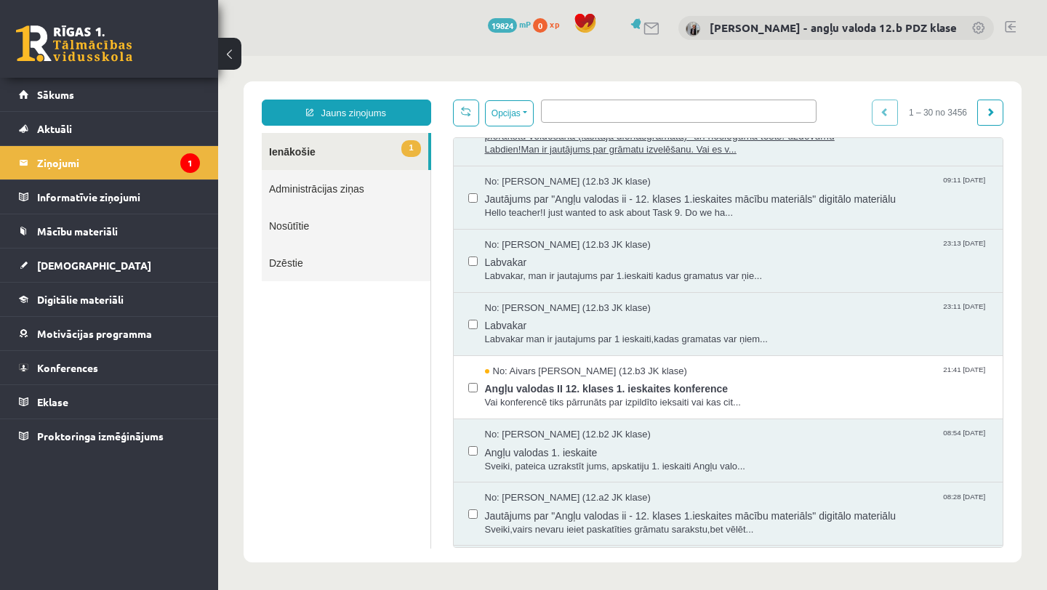
scroll to position [277, 0]
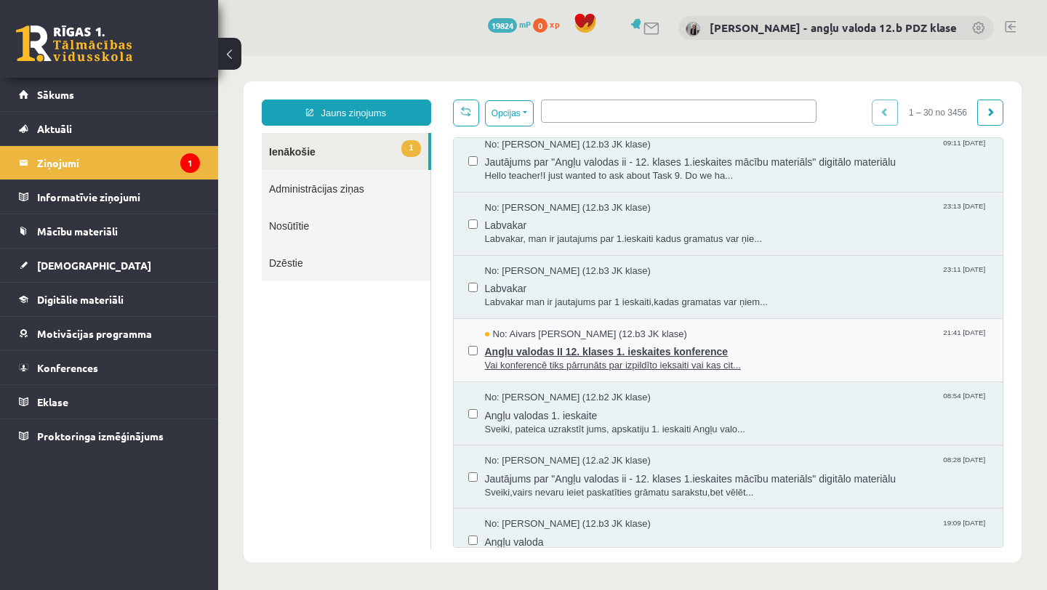
click at [577, 348] on span "Angļu valodas II 12. klases 1. ieskaites konference" at bounding box center [737, 350] width 504 height 18
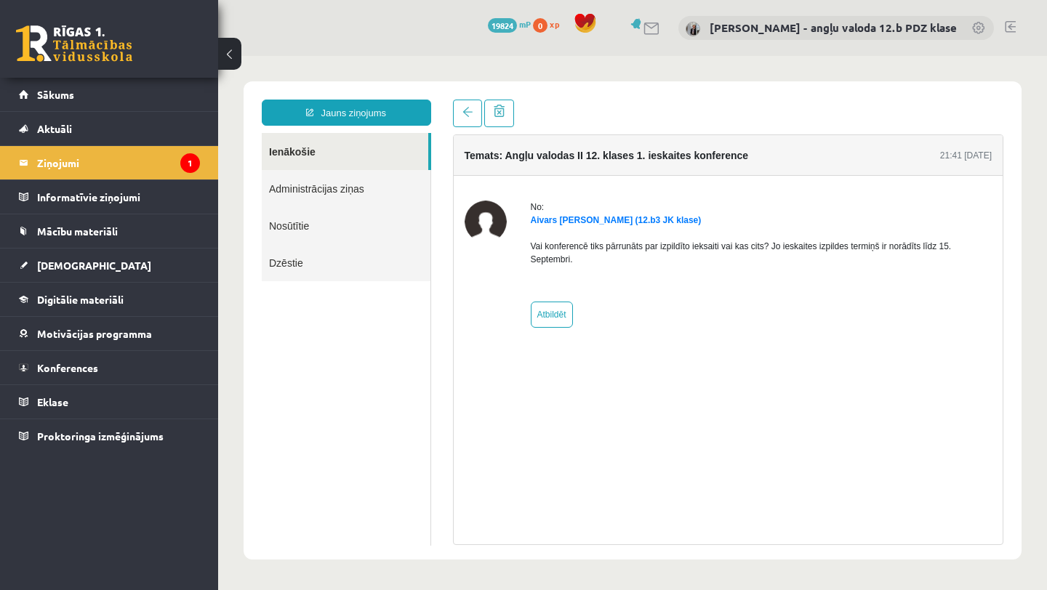
scroll to position [0, 0]
click at [549, 311] on link "Atbildēt" at bounding box center [552, 315] width 42 height 26
type input "**********"
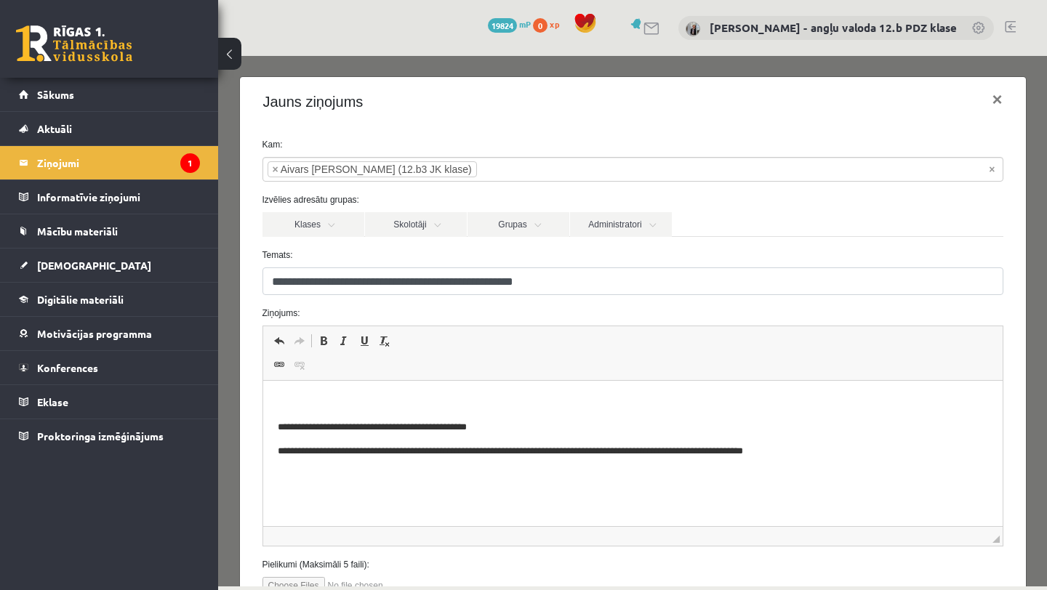
click at [294, 394] on html "**********" at bounding box center [631, 427] width 739 height 93
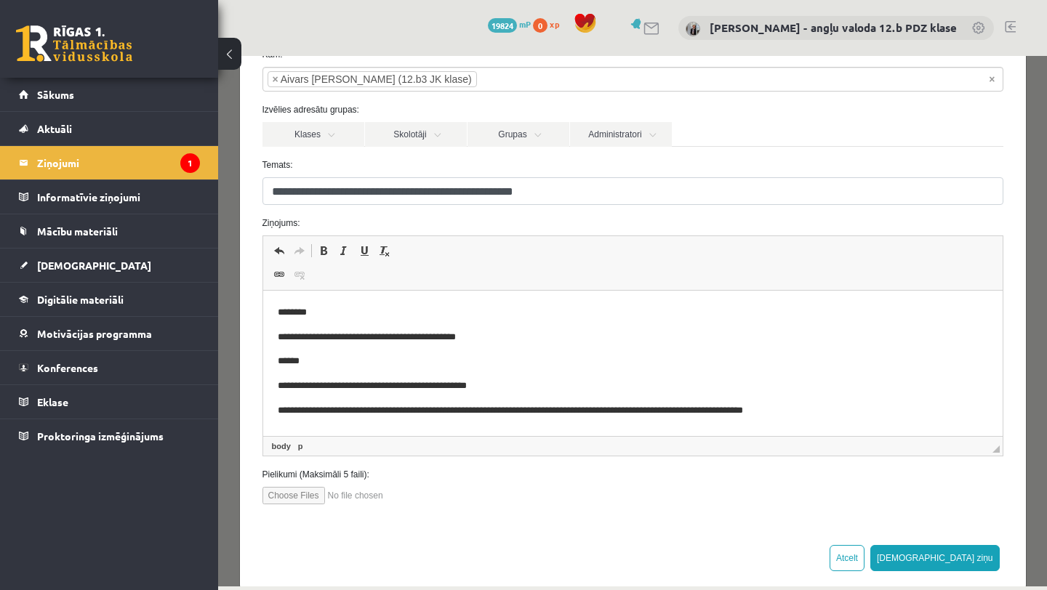
scroll to position [113, 0]
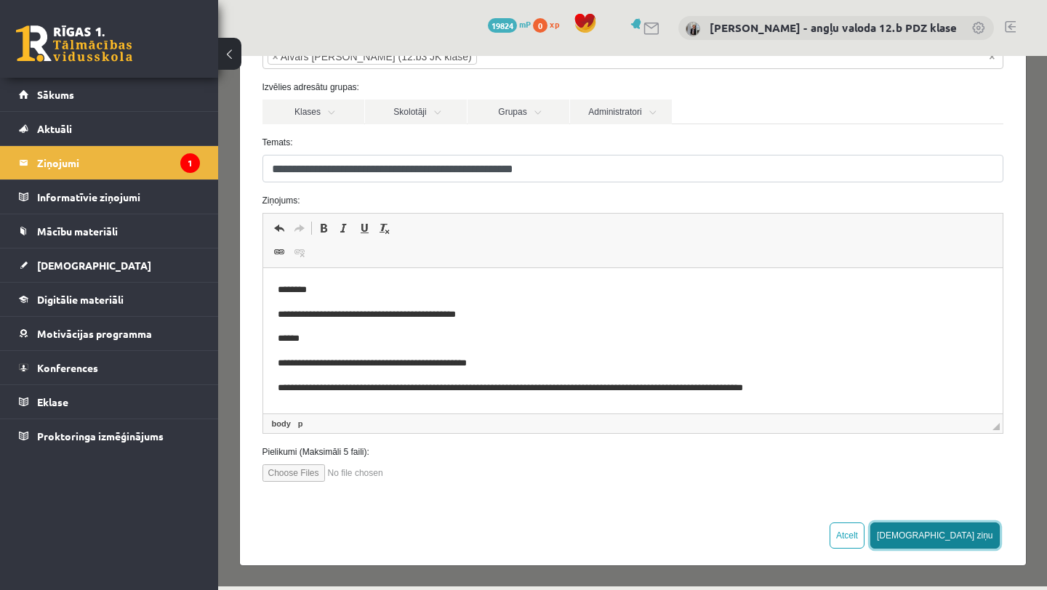
click at [983, 541] on button "Sūtīt ziņu" at bounding box center [934, 536] width 129 height 26
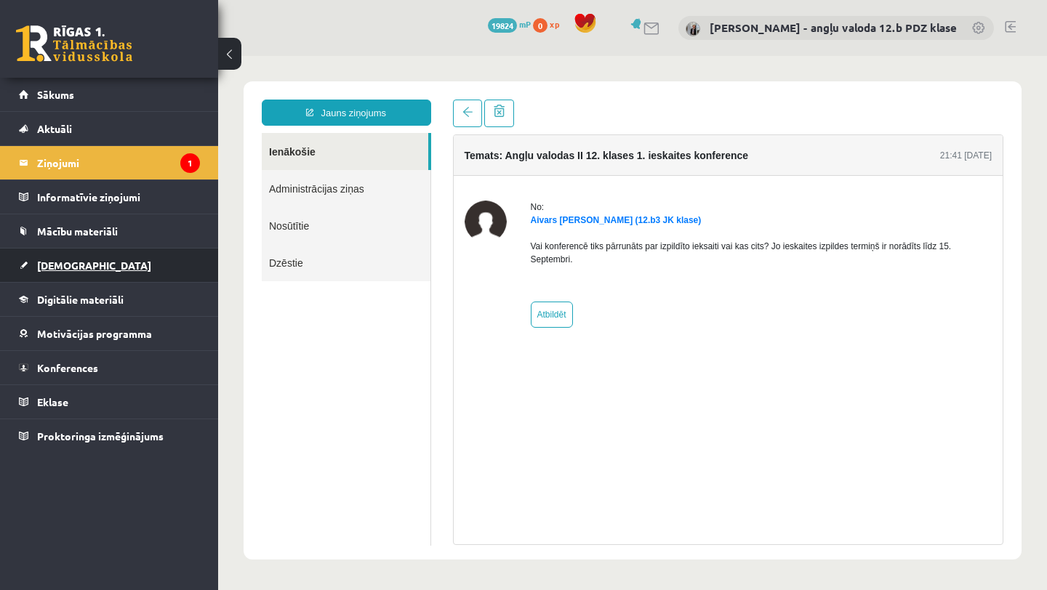
scroll to position [0, 0]
click at [52, 259] on span "[DEMOGRAPHIC_DATA]" at bounding box center [94, 265] width 114 height 13
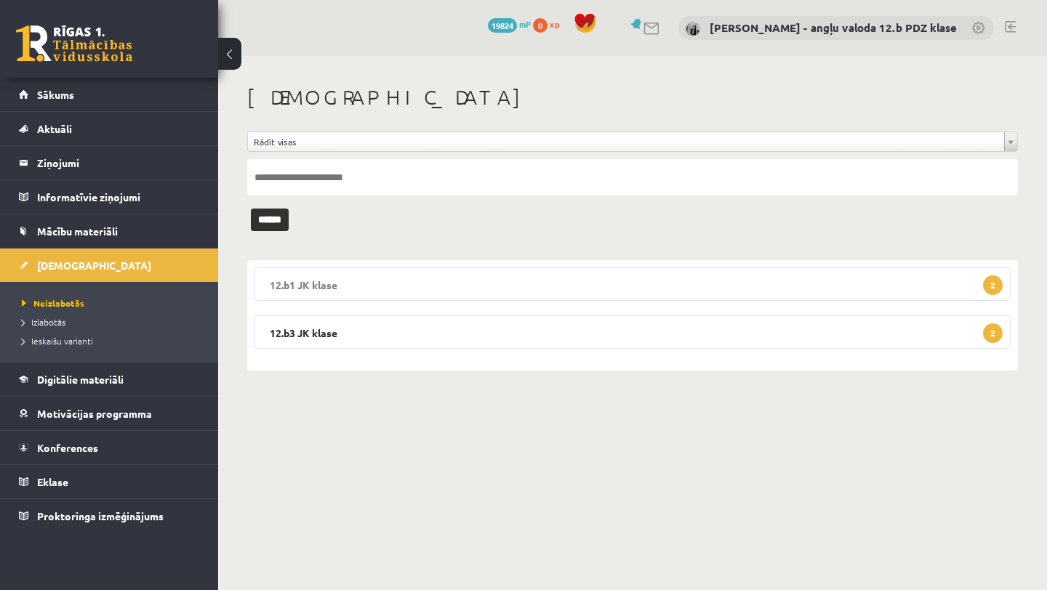
click at [423, 281] on legend "12.b1 JK klase 2" at bounding box center [632, 283] width 756 height 33
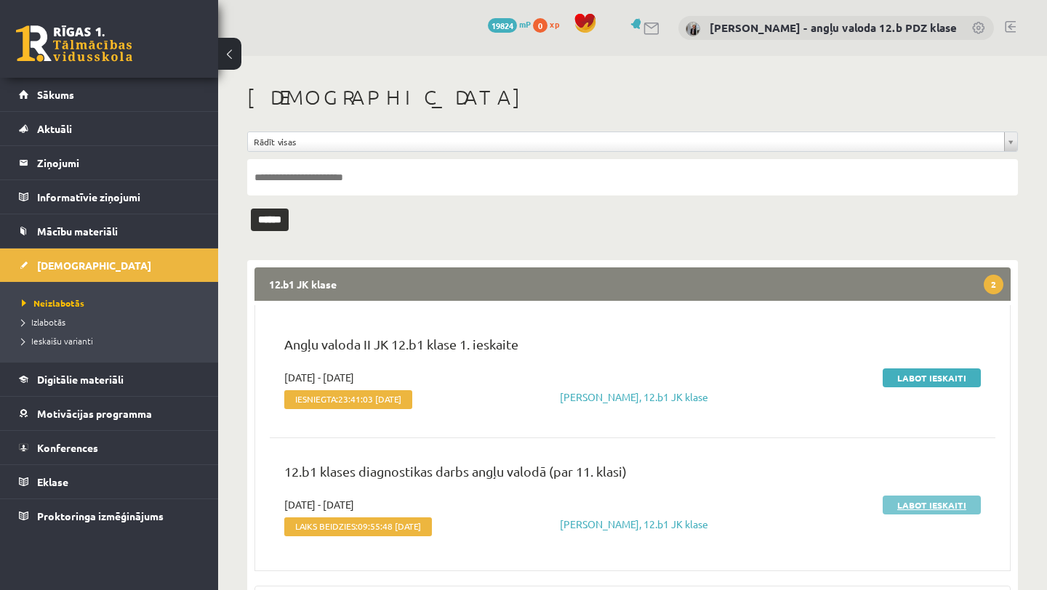
click at [943, 506] on link "Labot ieskaiti" at bounding box center [931, 505] width 98 height 19
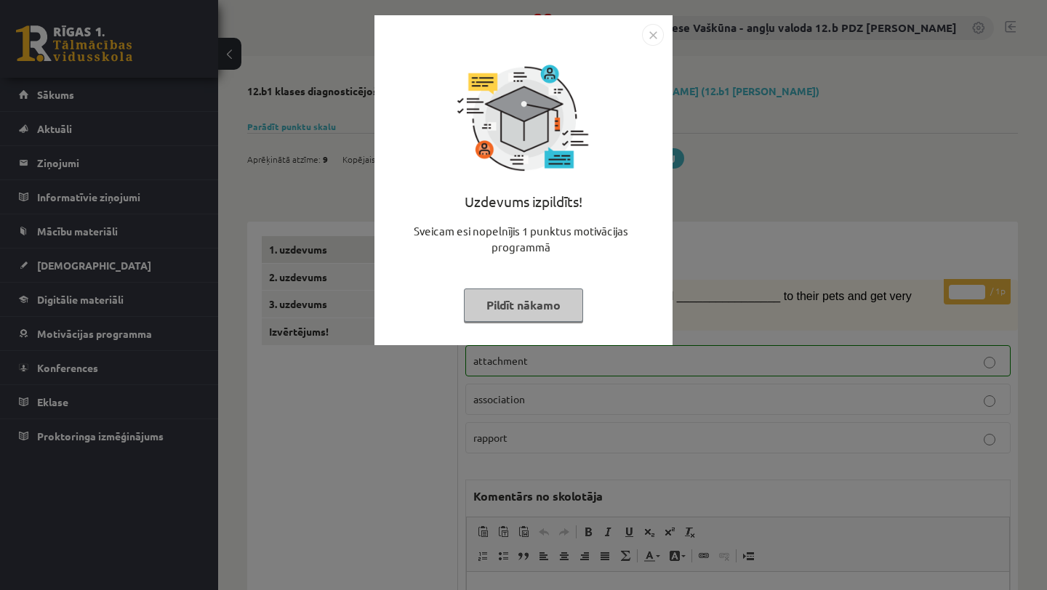
click at [650, 30] on img "Close" at bounding box center [653, 35] width 22 height 22
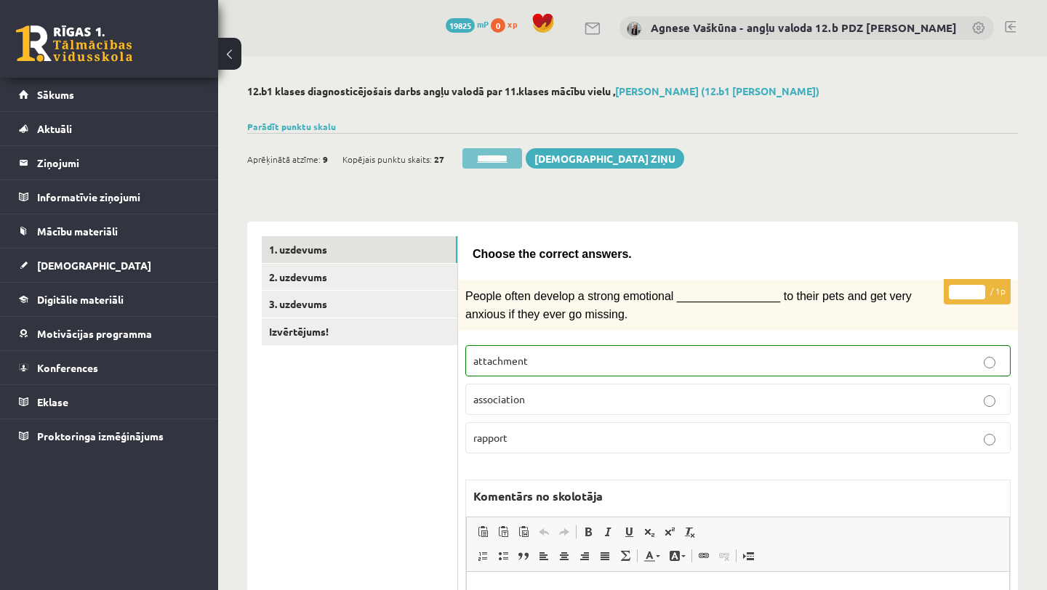
click at [497, 157] on input "********" at bounding box center [492, 158] width 60 height 20
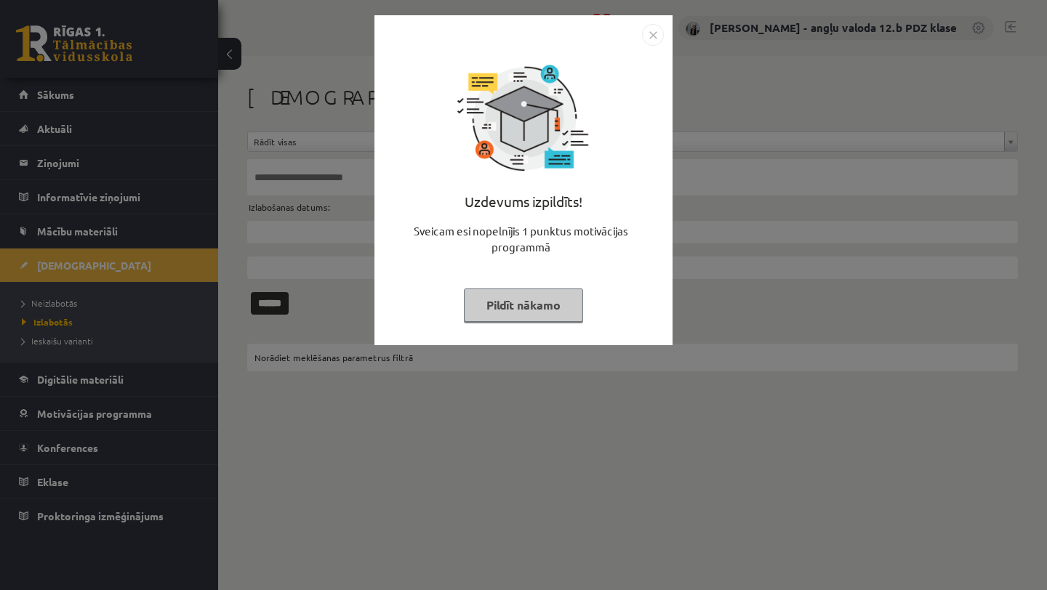
click at [653, 34] on img "Close" at bounding box center [653, 35] width 22 height 22
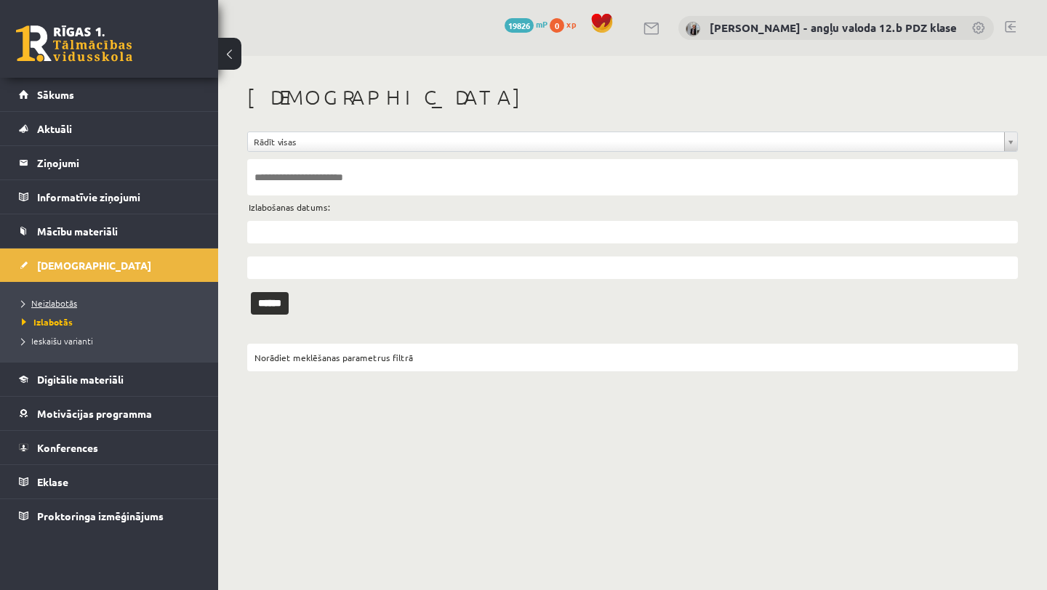
click at [68, 297] on link "Neizlabotās" at bounding box center [113, 303] width 182 height 13
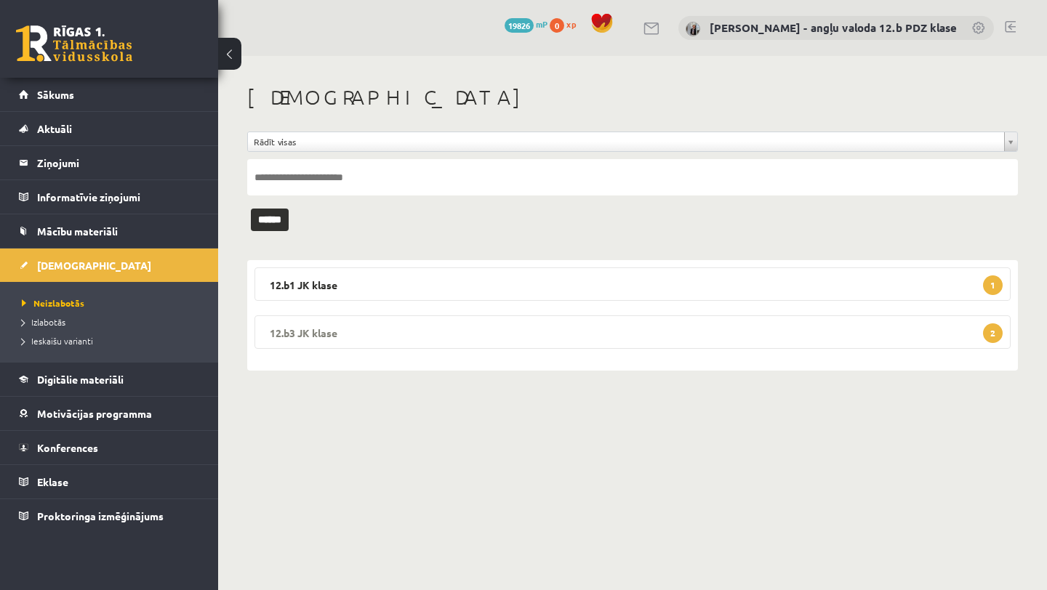
click at [354, 332] on legend "12.b3 JK klase 2" at bounding box center [632, 331] width 756 height 33
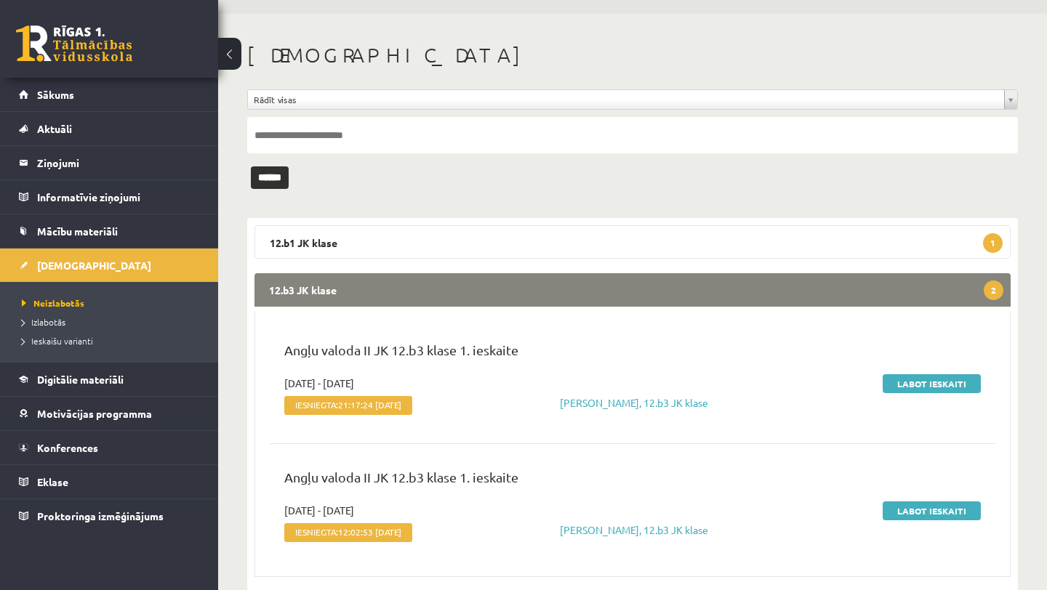
scroll to position [86, 0]
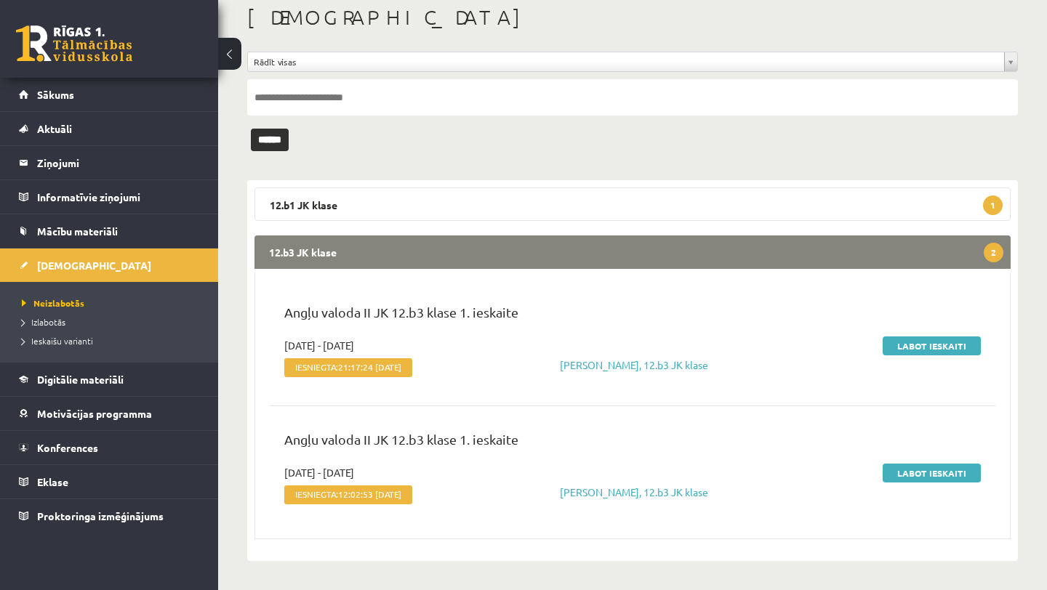
click at [499, 250] on legend "12.b3 JK klase 2" at bounding box center [632, 252] width 756 height 33
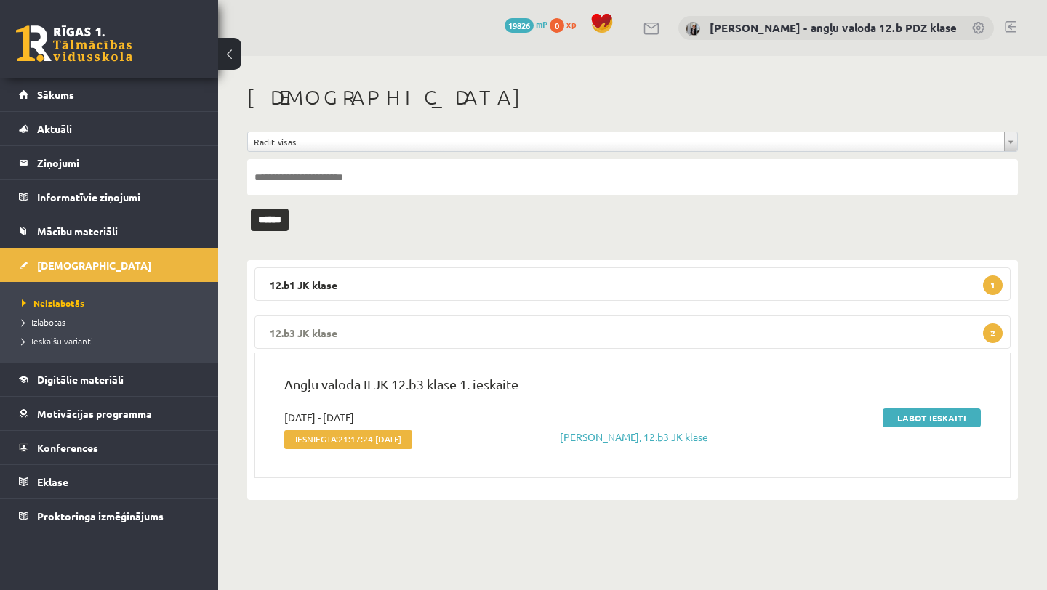
scroll to position [0, 0]
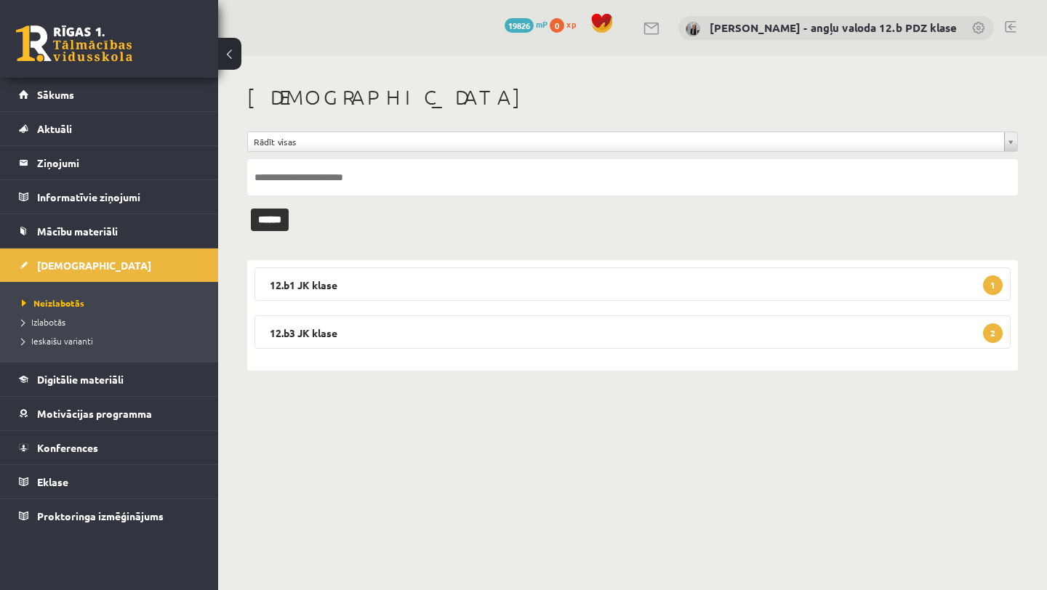
click at [1010, 27] on link at bounding box center [1010, 27] width 11 height 12
